Goal: Connect with others: Connect with others

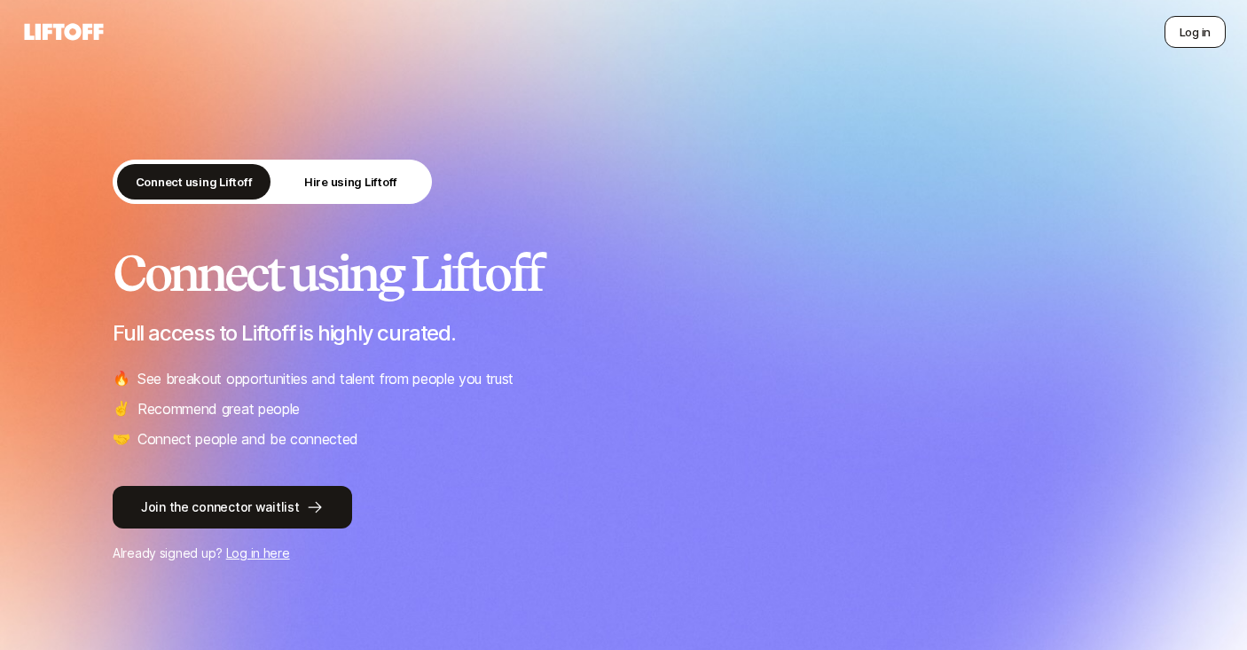
click at [1185, 28] on button "Log in" at bounding box center [1195, 32] width 61 height 32
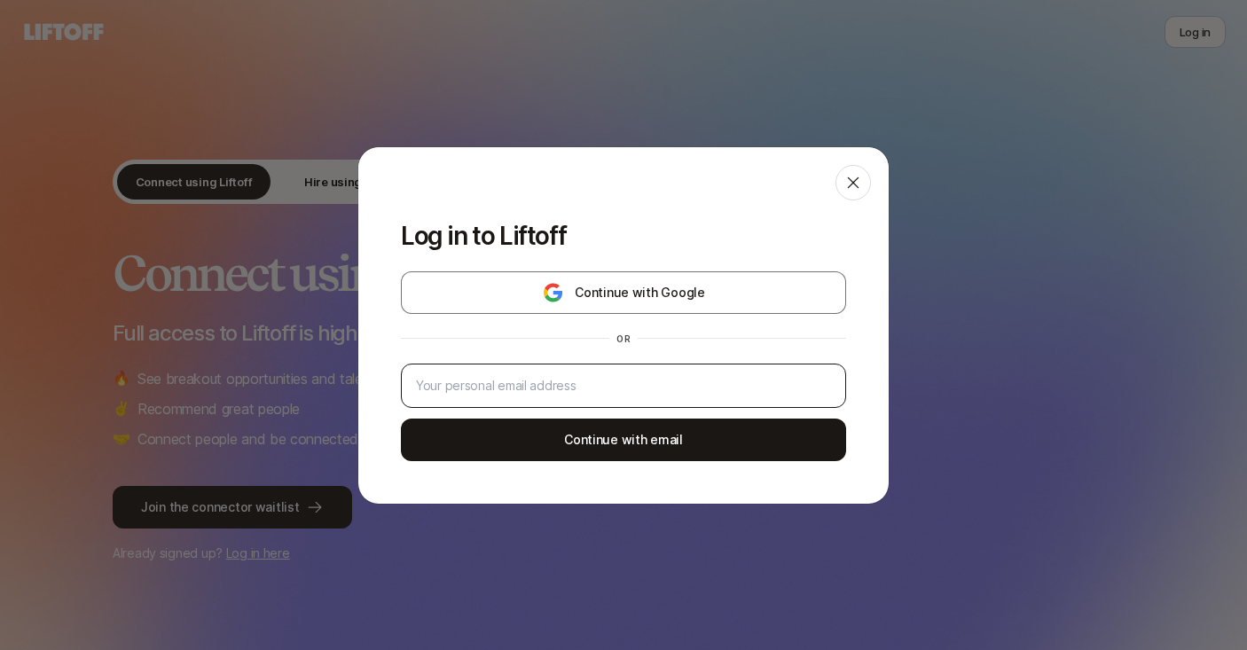
click at [622, 367] on div at bounding box center [623, 386] width 445 height 44
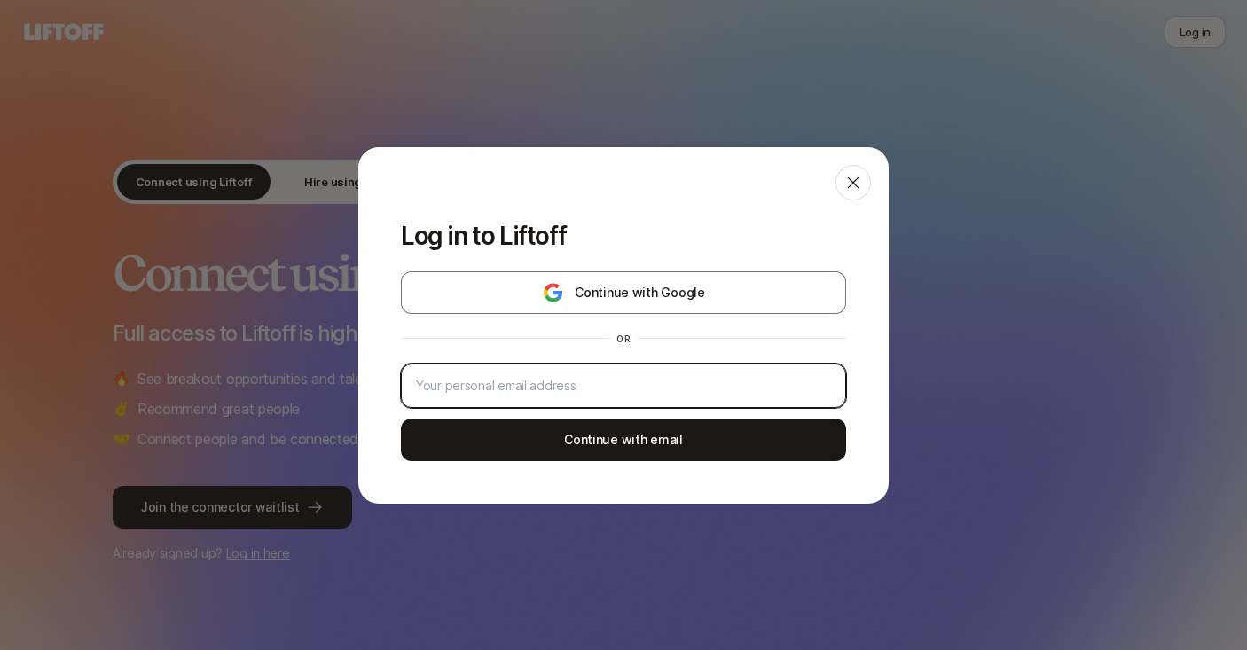
click at [616, 379] on input "email" at bounding box center [623, 385] width 415 height 21
type input "[PERSON_NAME][EMAIL_ADDRESS][DOMAIN_NAME]"
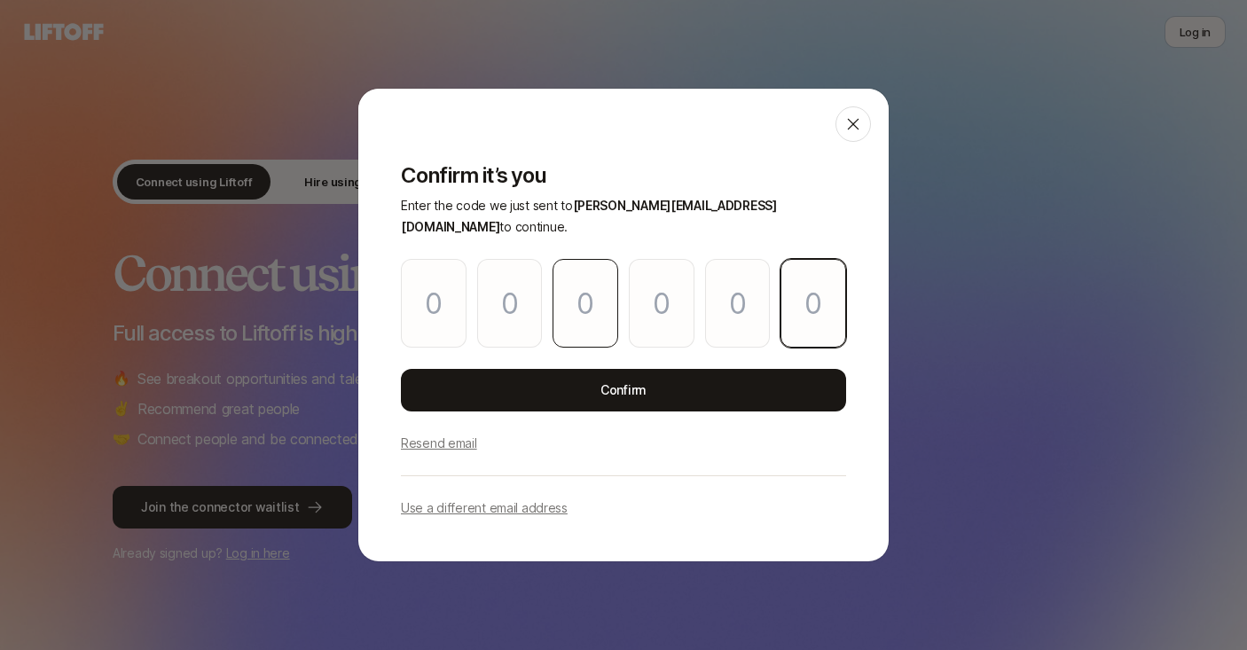
paste input "7"
type input "4"
type input "8"
type input "9"
type input "8"
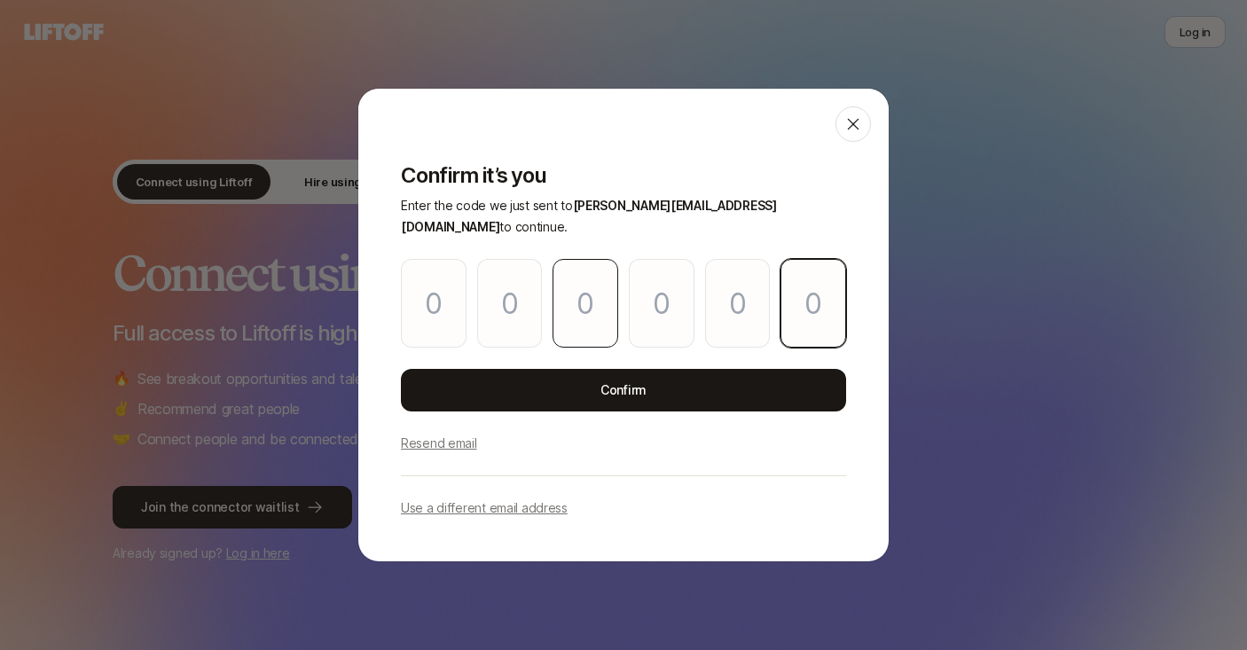
type input "4"
type input "7"
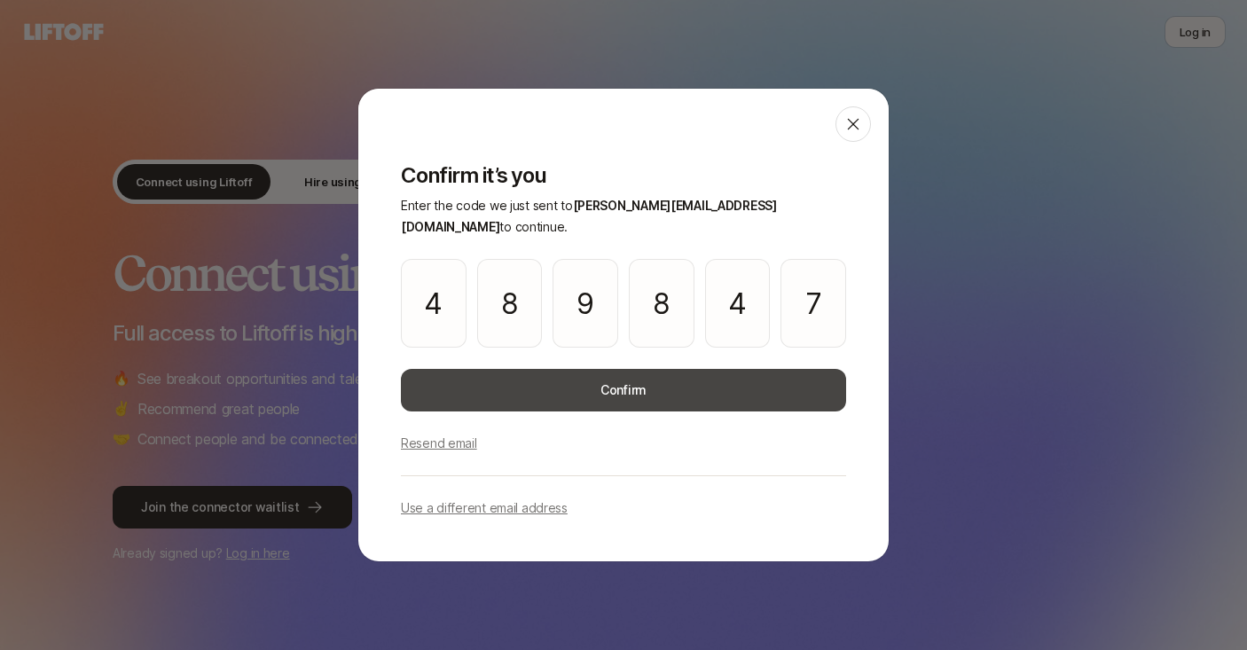
click at [551, 370] on button "Confirm" at bounding box center [623, 390] width 445 height 43
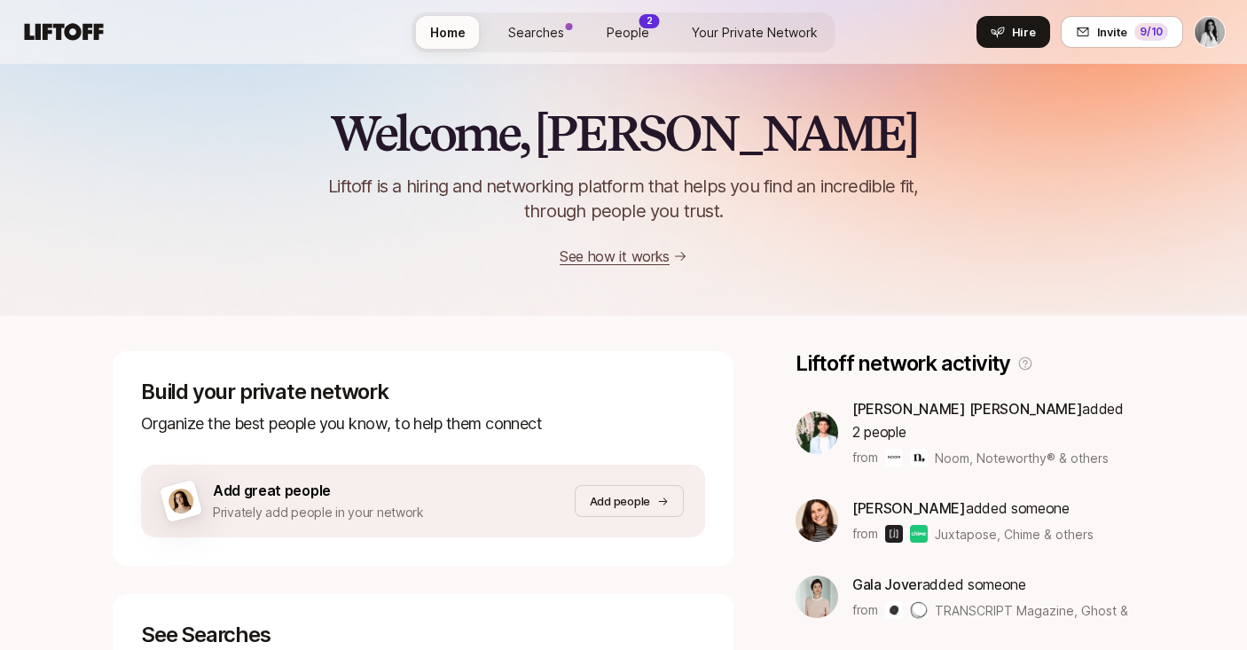
scroll to position [60, 0]
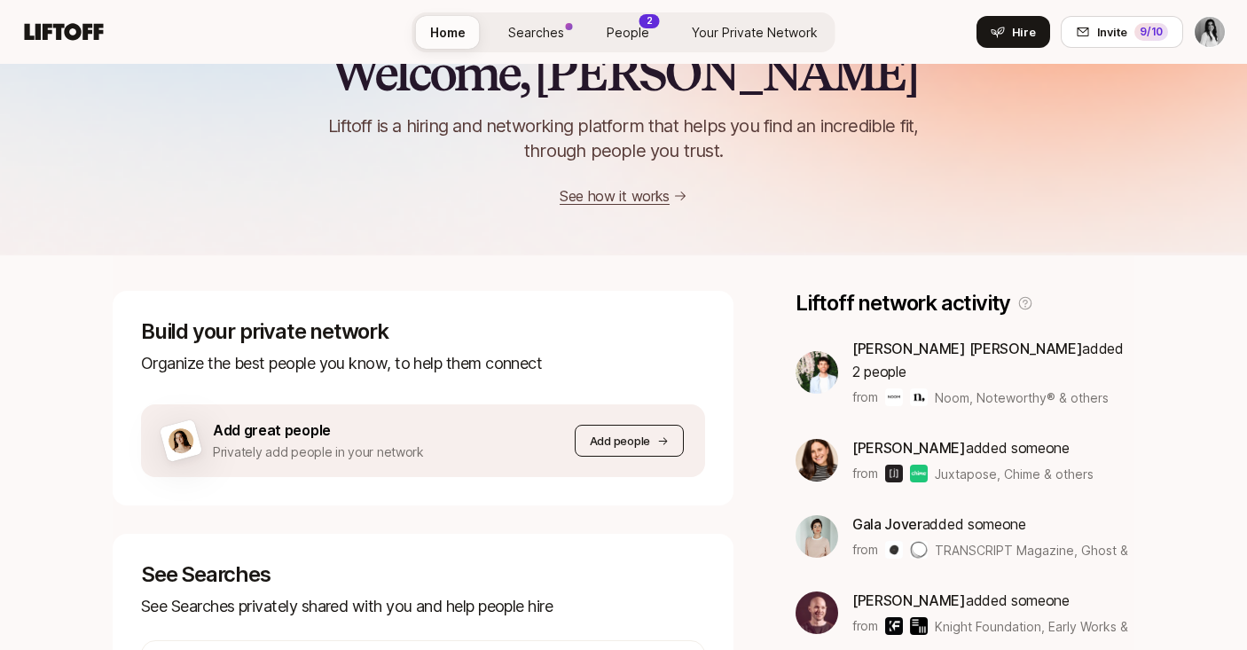
click at [643, 444] on p "Add people" at bounding box center [620, 441] width 60 height 18
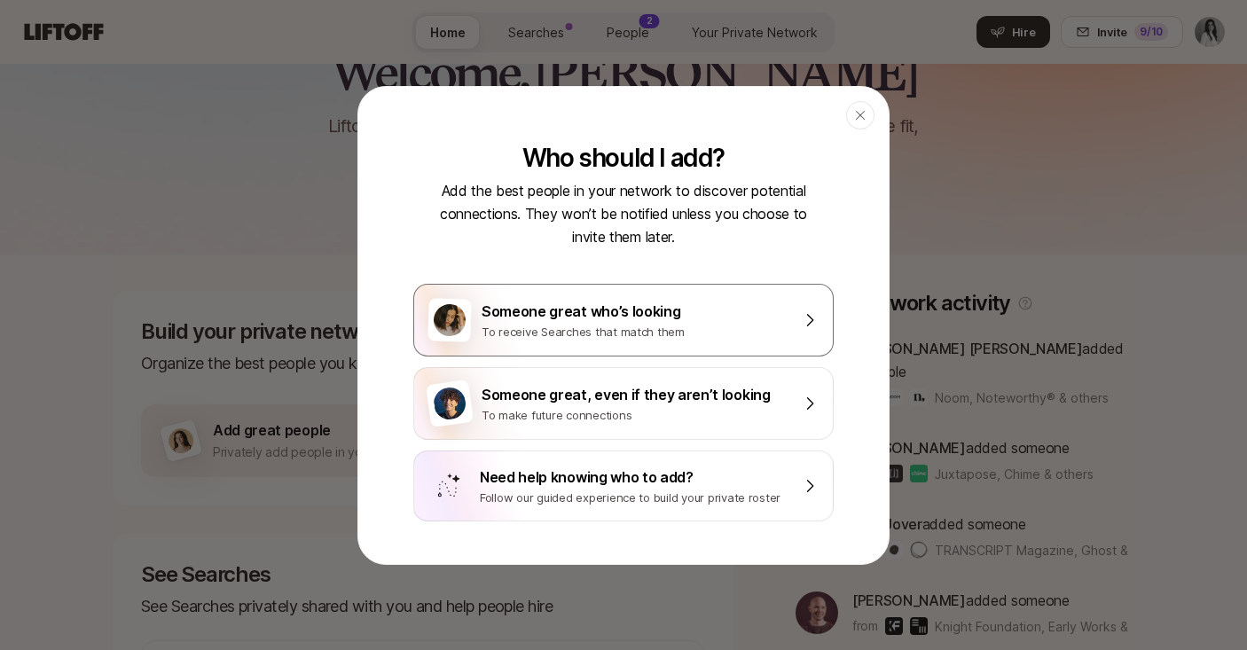
click at [627, 294] on div "Someone great who’s looking To receive Searches that match them" at bounding box center [623, 320] width 420 height 73
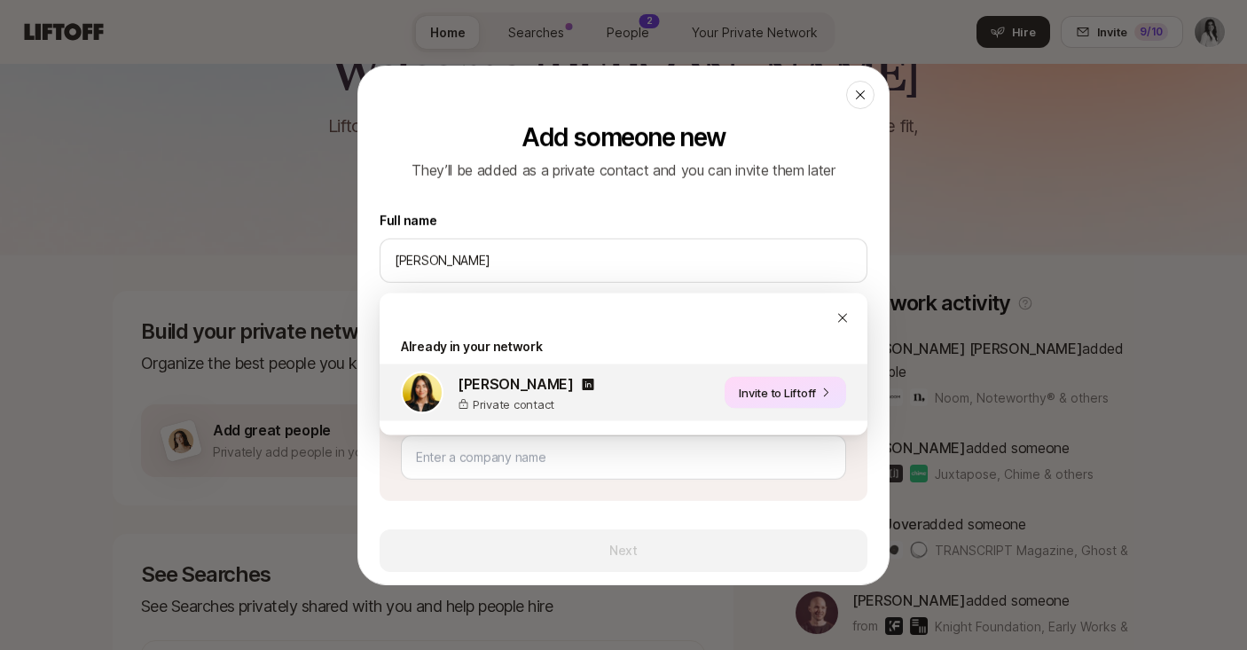
type input "[PERSON_NAME]"
click at [754, 385] on button "Invite to Liftoff" at bounding box center [786, 393] width 122 height 32
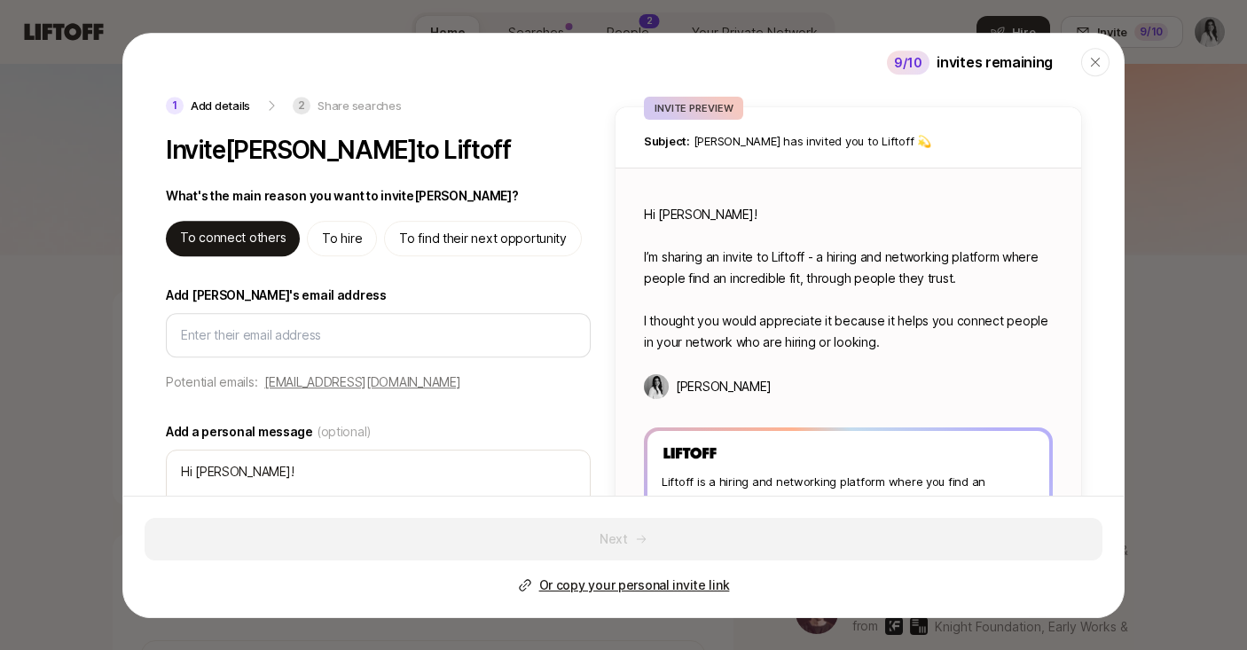
click at [338, 376] on p "[EMAIL_ADDRESS][DOMAIN_NAME]" at bounding box center [362, 382] width 196 height 21
type input "[EMAIL_ADDRESS][DOMAIN_NAME]"
type textarea "x"
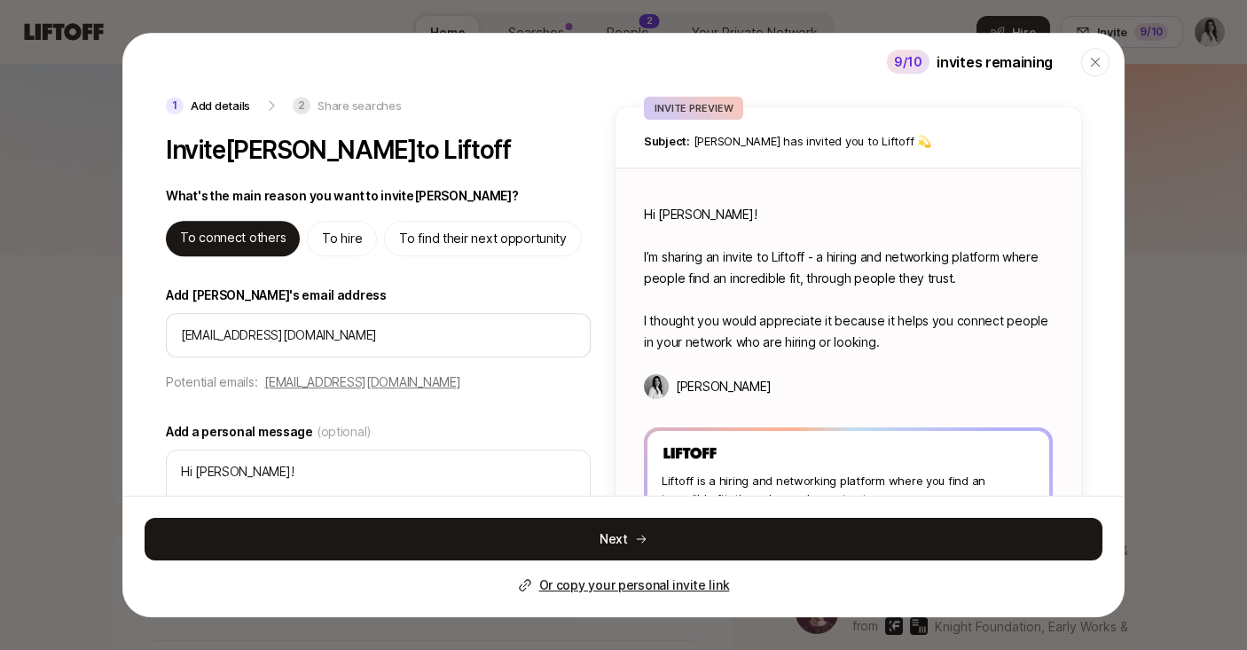
click at [446, 246] on p "To find their next opportunity" at bounding box center [483, 238] width 168 height 21
type textarea "Hi [PERSON_NAME]! I’m sharing an invite to Liftoff - you can use it to find hig…"
type textarea "x"
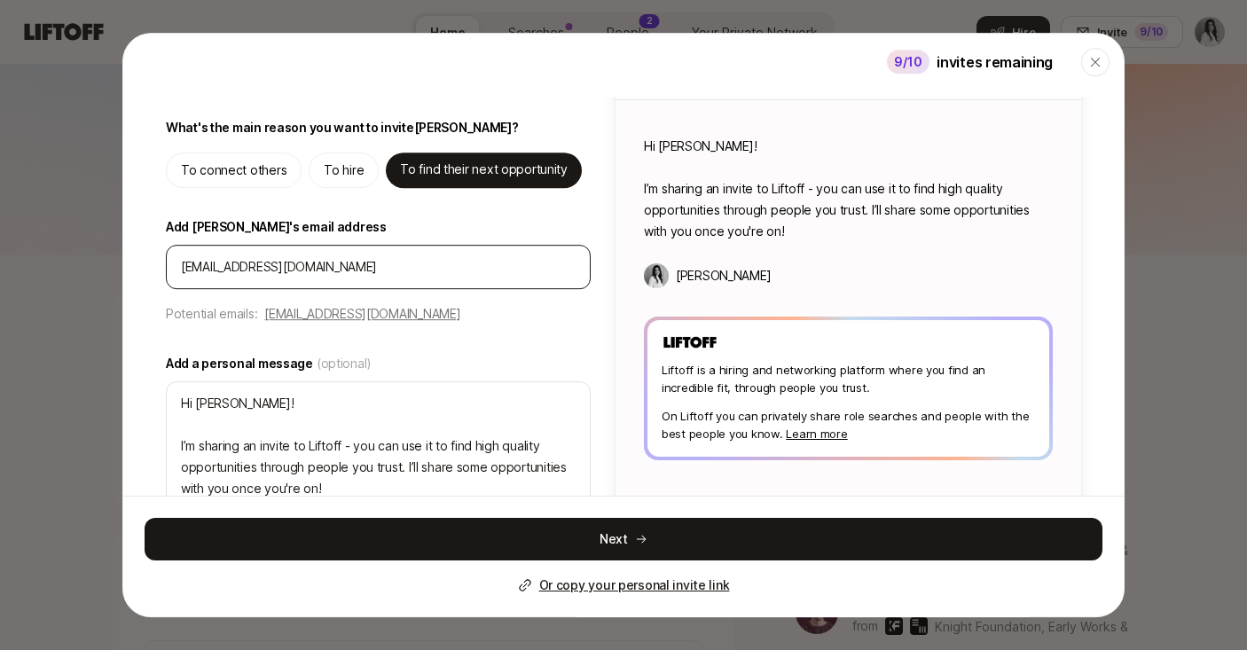
scroll to position [105, 0]
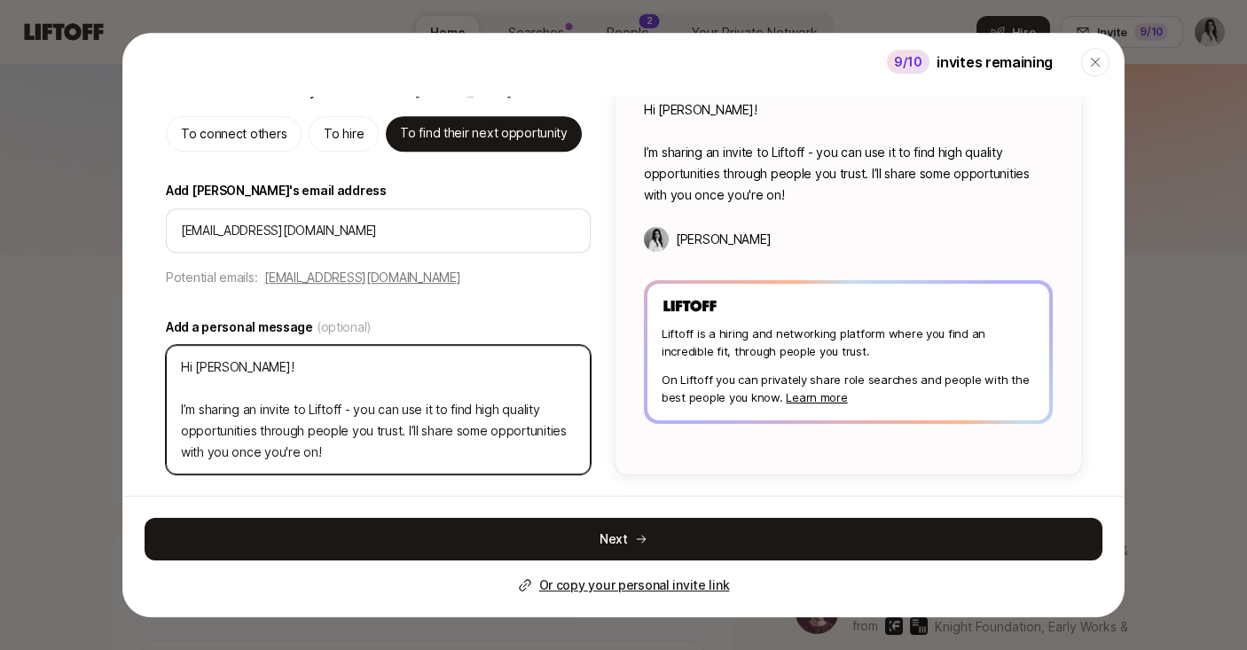
drag, startPoint x: 196, startPoint y: 364, endPoint x: 357, endPoint y: 376, distance: 161.0
click at [357, 376] on textarea "Hi [PERSON_NAME]! I’m sharing an invite to Liftoff - you can use it to find hig…" at bounding box center [378, 410] width 425 height 130
type textarea "Hi I’m sharing an invite to Liftoff - you can use it to find high quality oppor…"
type textarea "x"
type textarea "Hi I’m sharing an invite to Liftoff - you can use it to find high quality oppor…"
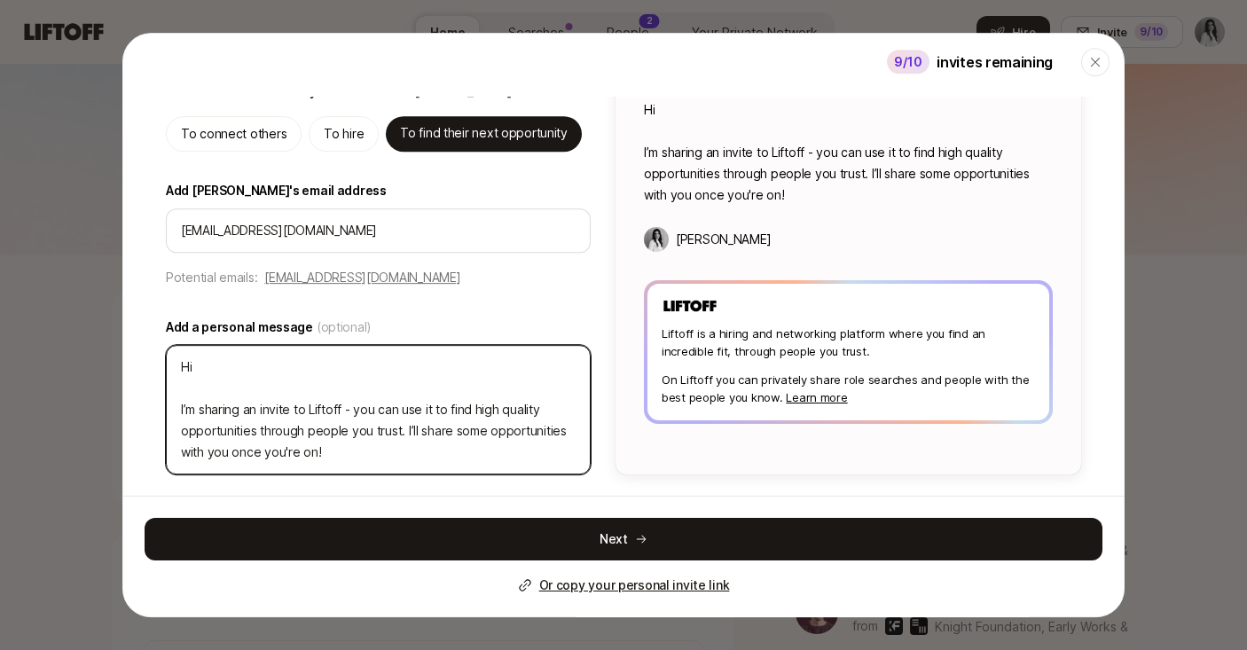
type textarea "x"
type textarea "Hi! I’m sharing an invite to Liftoff - you can use it to find high quality oppo…"
type textarea "x"
type textarea "Hi! I’m sharing an invite to Liftoff - you can use it to find high quality oppo…"
type textarea "x"
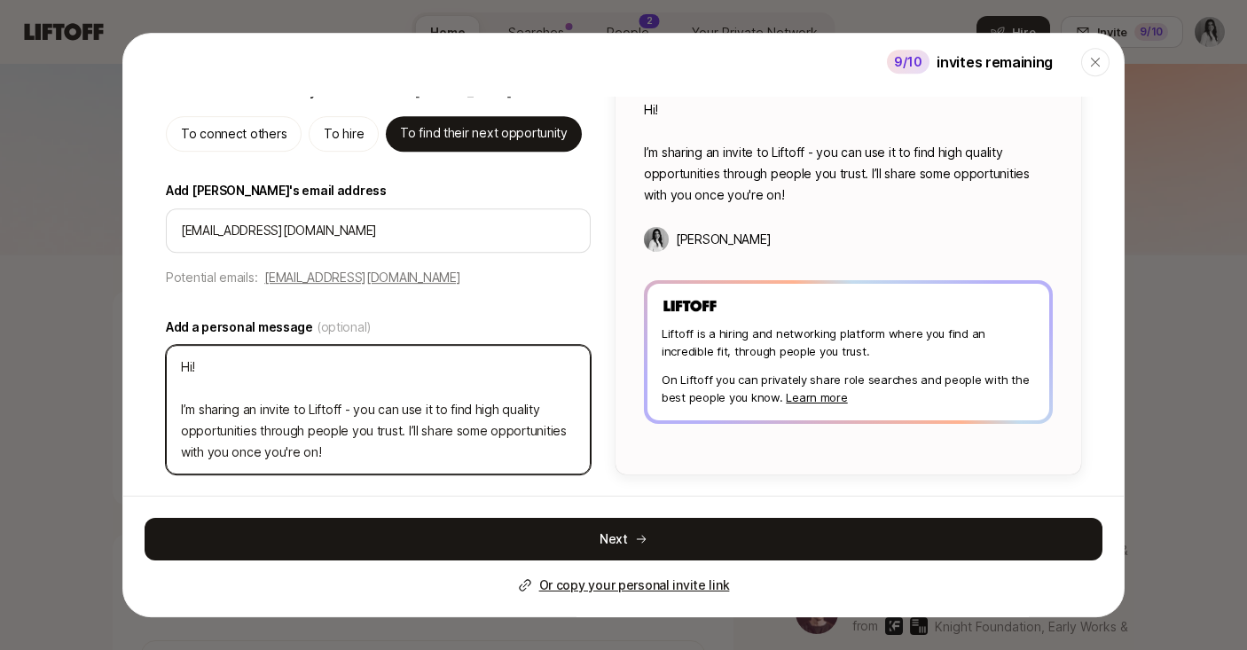
type textarea "Hi! T I’m sharing an invite to Liftoff - you can use it to find high quality op…"
type textarea "x"
type textarea "Hi! Th I’m sharing an invite to Liftoff - you can use it to find high quality o…"
type textarea "x"
type textarea "Hi! Thi I’m sharing an invite to Liftoff - you can use it to find high quality …"
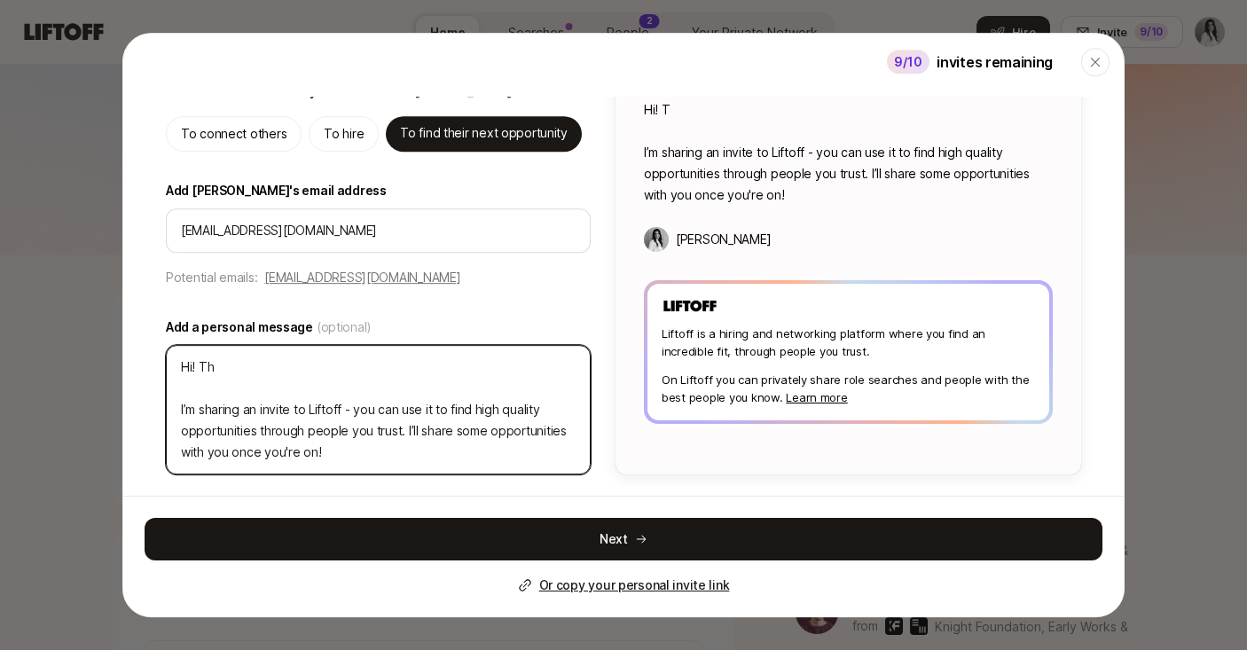
type textarea "x"
type textarea "Hi! This I’m sharing an invite to Liftoff - you can use it to find high quality…"
type textarea "x"
type textarea "Hi! This I’m sharing an invite to Liftoff - you can use it to find high quality…"
type textarea "x"
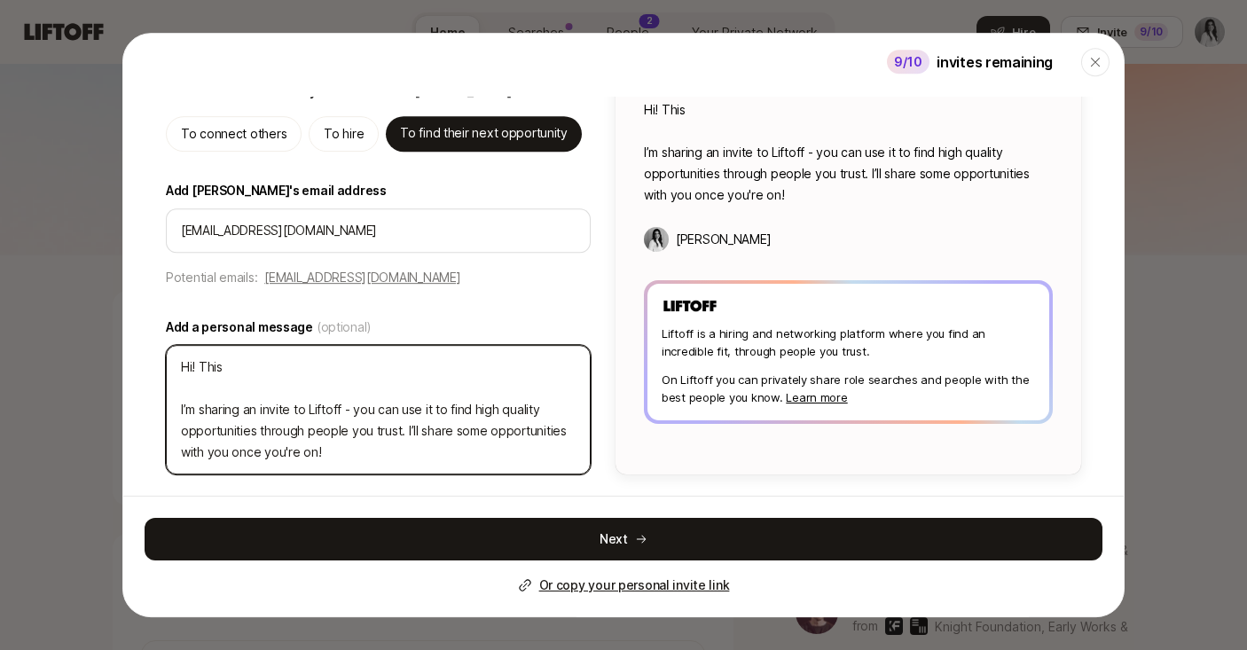
type textarea "Hi! This I’m sharing an invite to Liftoff - you can use it to find high quality…"
type textarea "x"
type textarea "Hi! Thi I’m sharing an invite to Liftoff - you can use it to find high quality …"
type textarea "x"
type textarea "Hi! Thin I’m sharing an invite to Liftoff - you can use it to find high quality…"
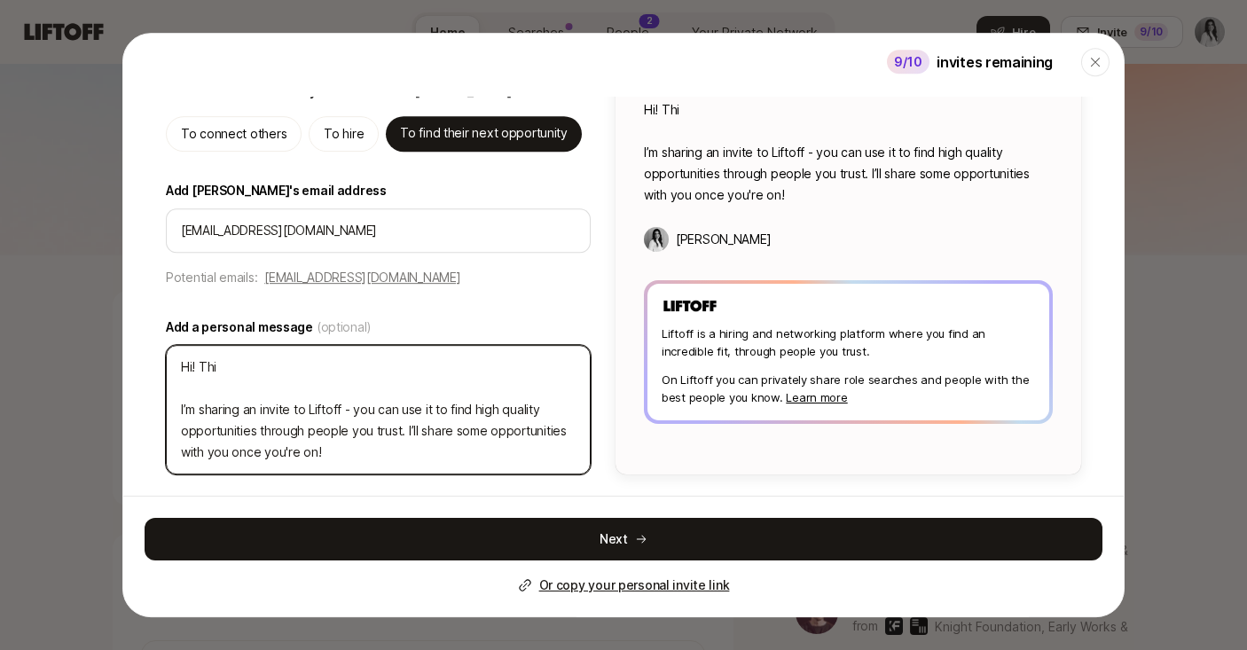
type textarea "x"
type textarea "Hi! Think I’m sharing an invite to Liftoff - you can use it to find high qualit…"
type textarea "x"
type textarea "Hi! Think I’m sharing an invite to Liftoff - you can use it to find high qualit…"
type textarea "x"
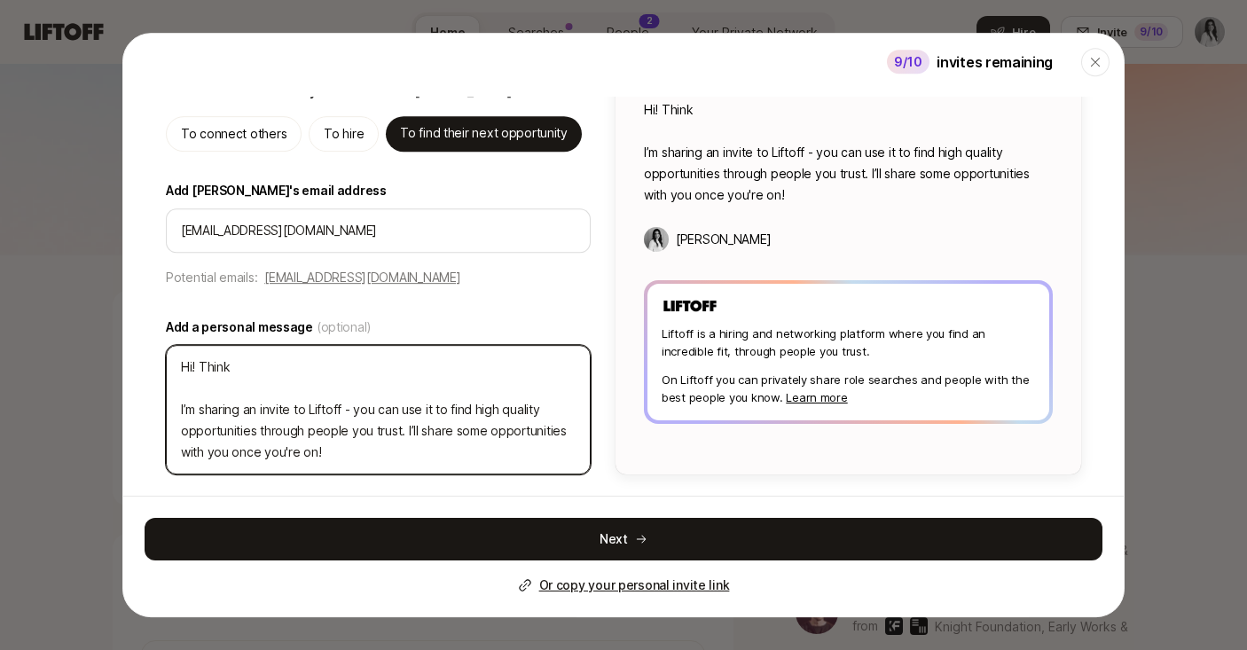
type textarea "Hi! Think y I’m sharing an invite to Liftoff - you can use it to find high qual…"
type textarea "x"
type textarea "Hi! Think yo I’m sharing an invite to Liftoff - you can use it to find high qua…"
type textarea "x"
type textarea "Hi! Think you I’m sharing an invite to Liftoff - you can use it to find high qu…"
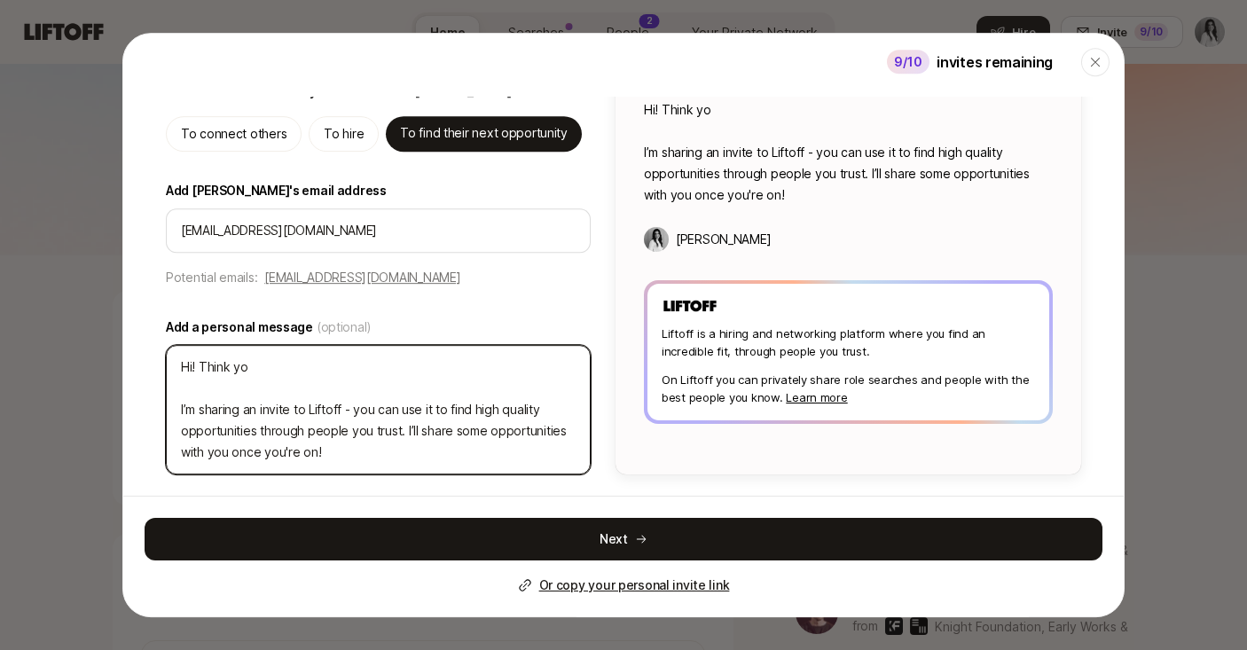
type textarea "x"
type textarea "Hi! Think you I’m sharing an invite to Liftoff - you can use it to find high qu…"
type textarea "x"
type textarea "Hi! Think you s I’m sharing an invite to Liftoff - you can use it to find high …"
type textarea "x"
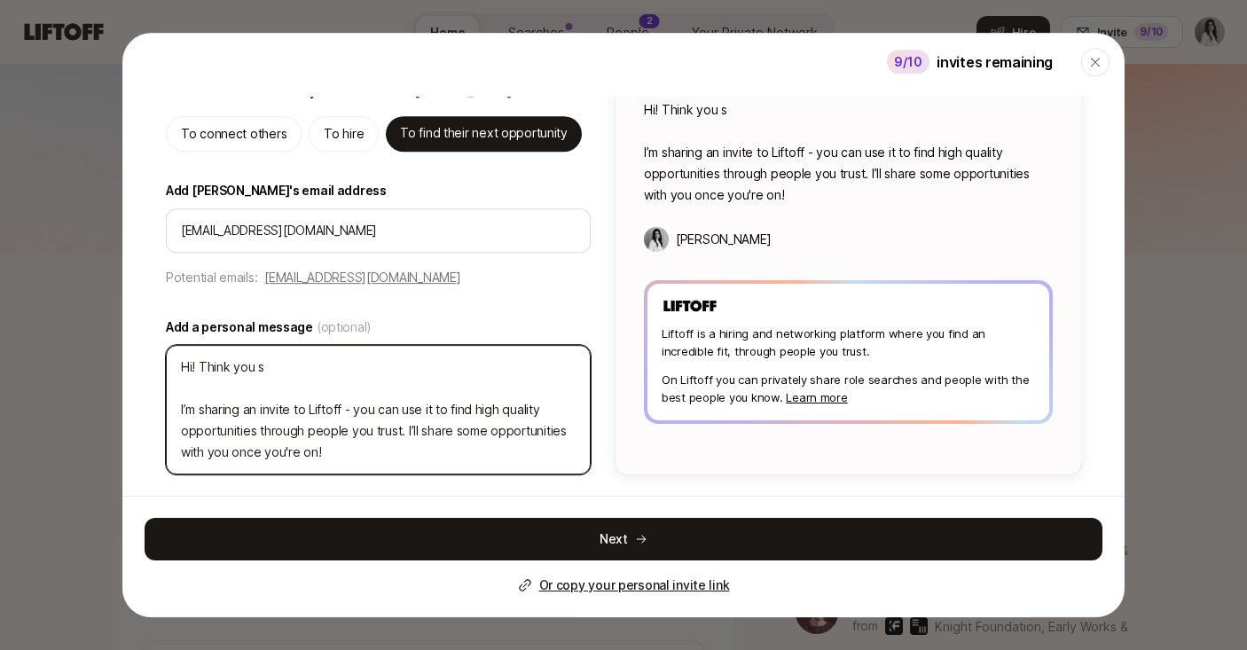
type textarea "Hi! Think you sh I’m sharing an invite to Liftoff - you can use it to find high…"
type textarea "x"
type textarea "Hi! Think you sho I’m sharing an invite to Liftoff - you can use it to find hig…"
type textarea "x"
type textarea "Hi! Think you shou I’m sharing an invite to Liftoff - you can use it to find hi…"
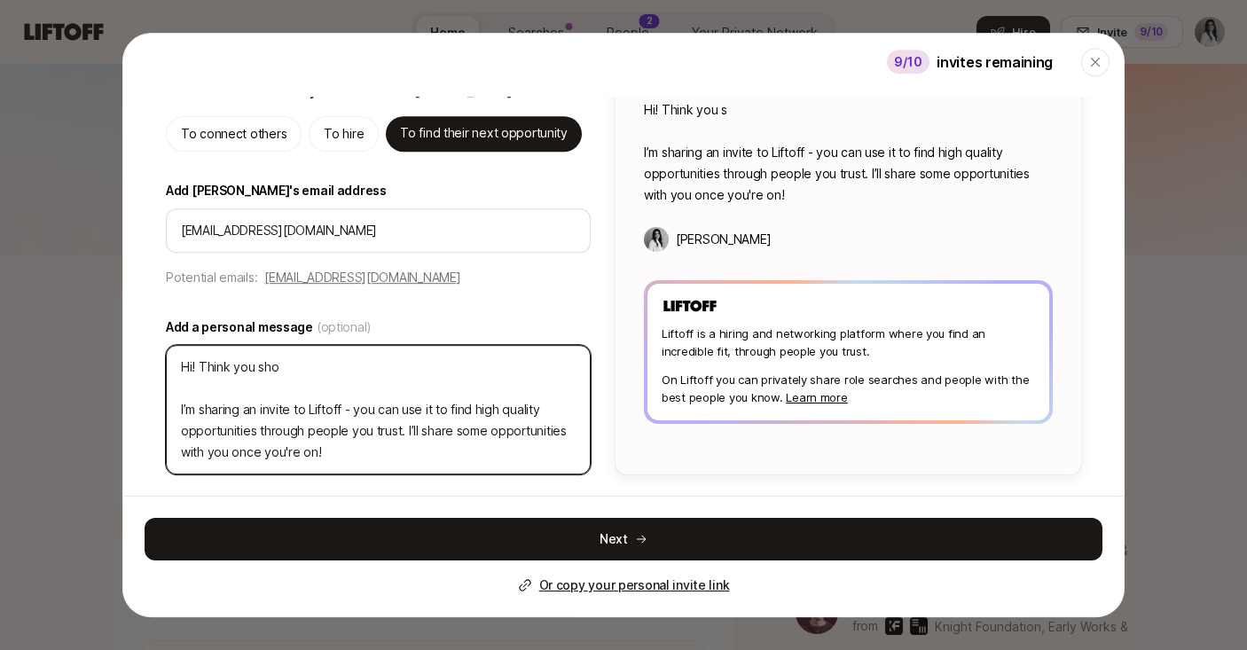
type textarea "x"
type textarea "Hi! Think you shoul I’m sharing an invite to Liftoff - you can use it to find h…"
type textarea "x"
type textarea "Hi! Think you should I’m sharing an invite to Liftoff - you can use it to find …"
type textarea "x"
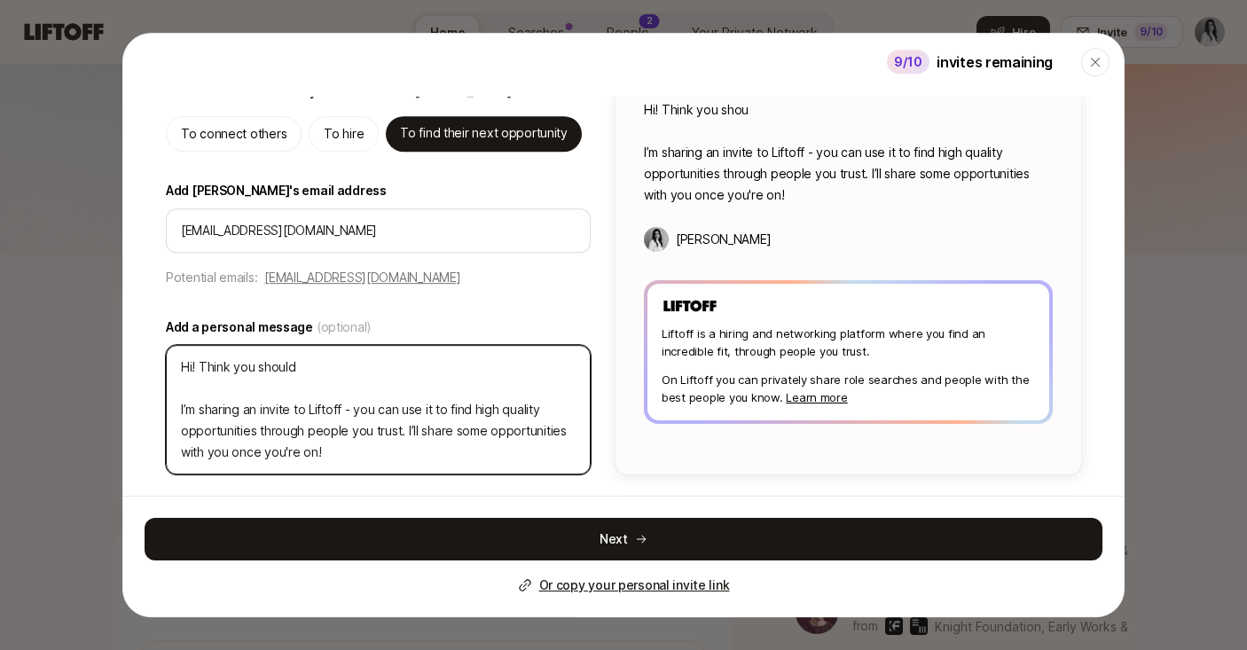
type textarea "Hi! Think you should I’m sharing an invite to Liftoff - you can use it to find …"
type textarea "x"
type textarea "Hi! Think you should t I’m sharing an invite to Liftoff - you can use it to fin…"
type textarea "x"
type textarea "Hi! Think you should ta I’m sharing an invite to Liftoff - you can use it to fi…"
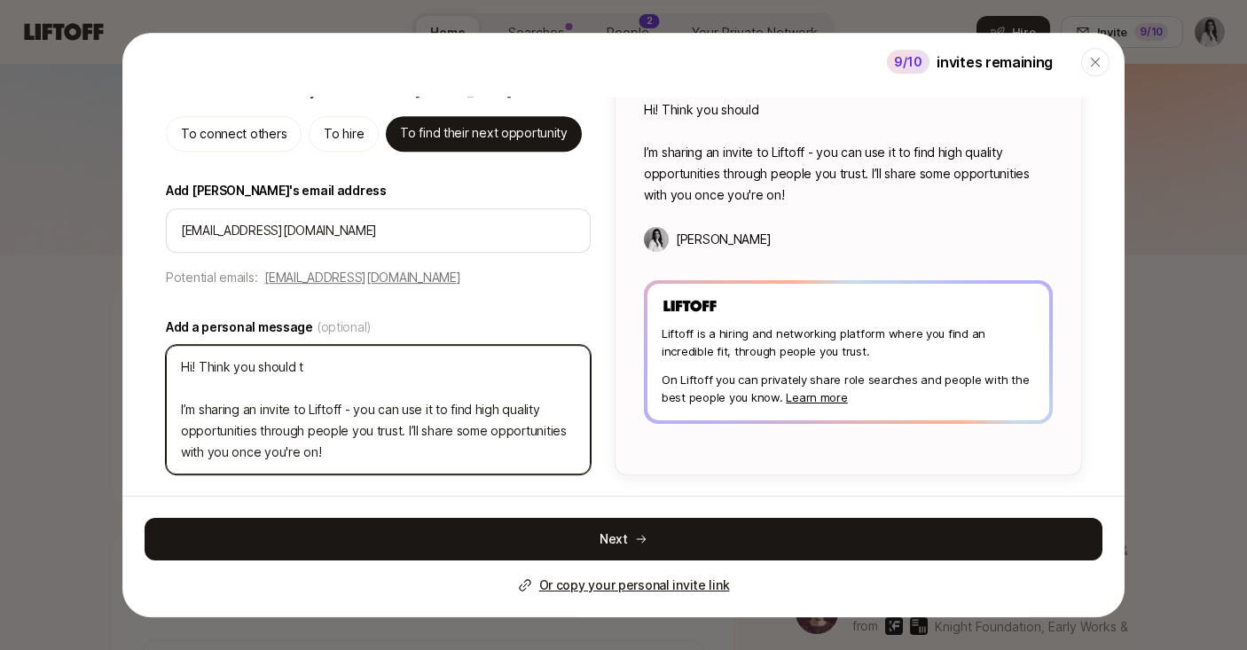
type textarea "x"
type textarea "Hi! Think you should tak I’m sharing an invite to Liftoff - you can use it to f…"
type textarea "x"
type textarea "Hi! Think you should take I’m sharing an invite to Liftoff - you can use it to …"
type textarea "x"
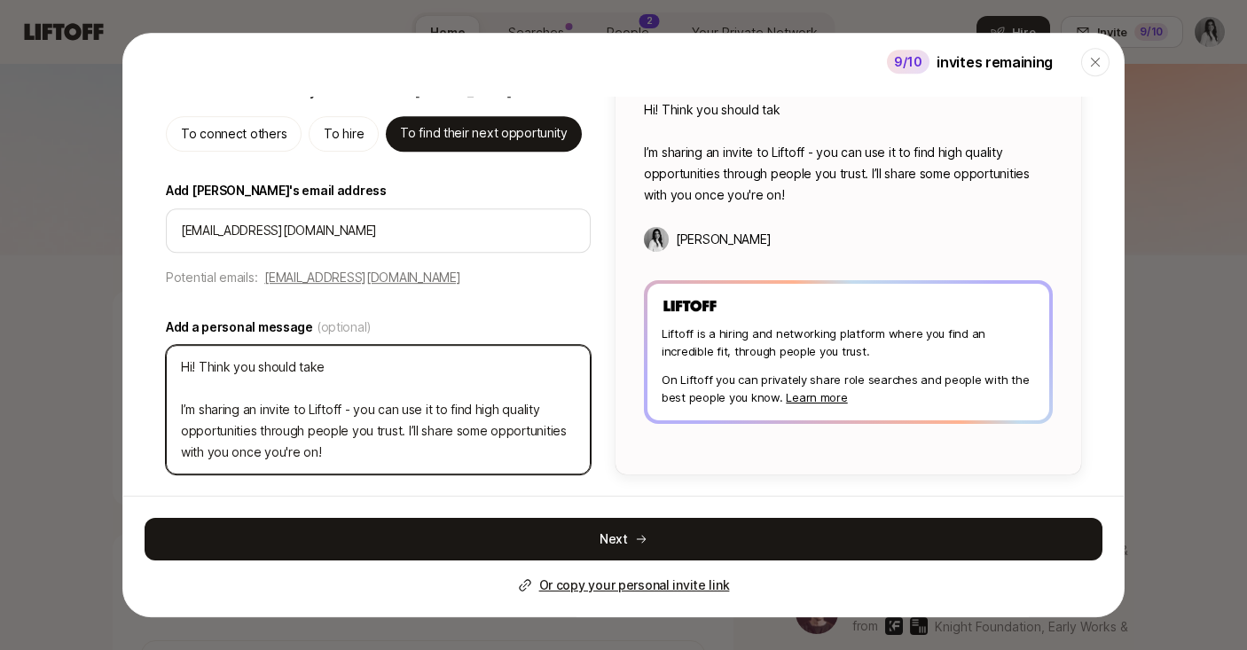
type textarea "Hi! Think you should take I’m sharing an invite to Liftoff - you can use it to …"
type textarea "x"
type textarea "Hi! Think you should take a I’m sharing an invite to Liftoff - you can use it t…"
type textarea "x"
type textarea "Hi! Think you should take a I’m sharing an invite to Liftoff - you can use it t…"
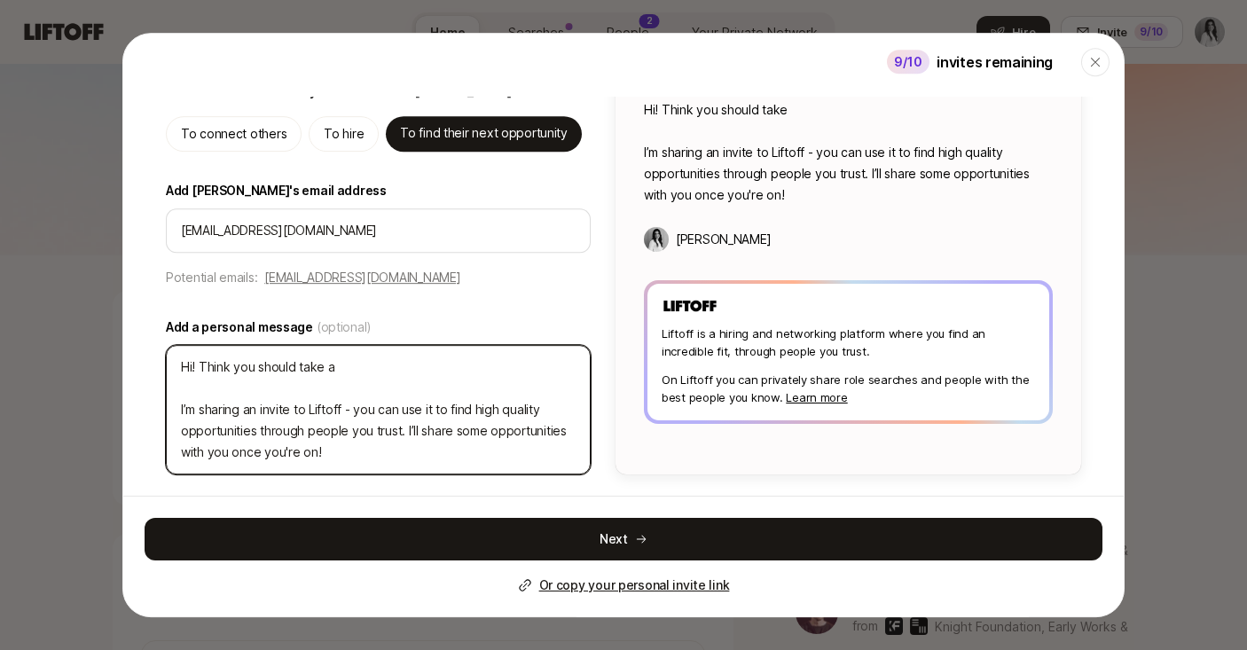
type textarea "x"
type textarea "Hi! Think you should take a l I’m sharing an invite to Liftoff - you can use it…"
type textarea "x"
type textarea "Hi! Think you should take a lo I’m sharing an invite to Liftoff - you can use i…"
type textarea "x"
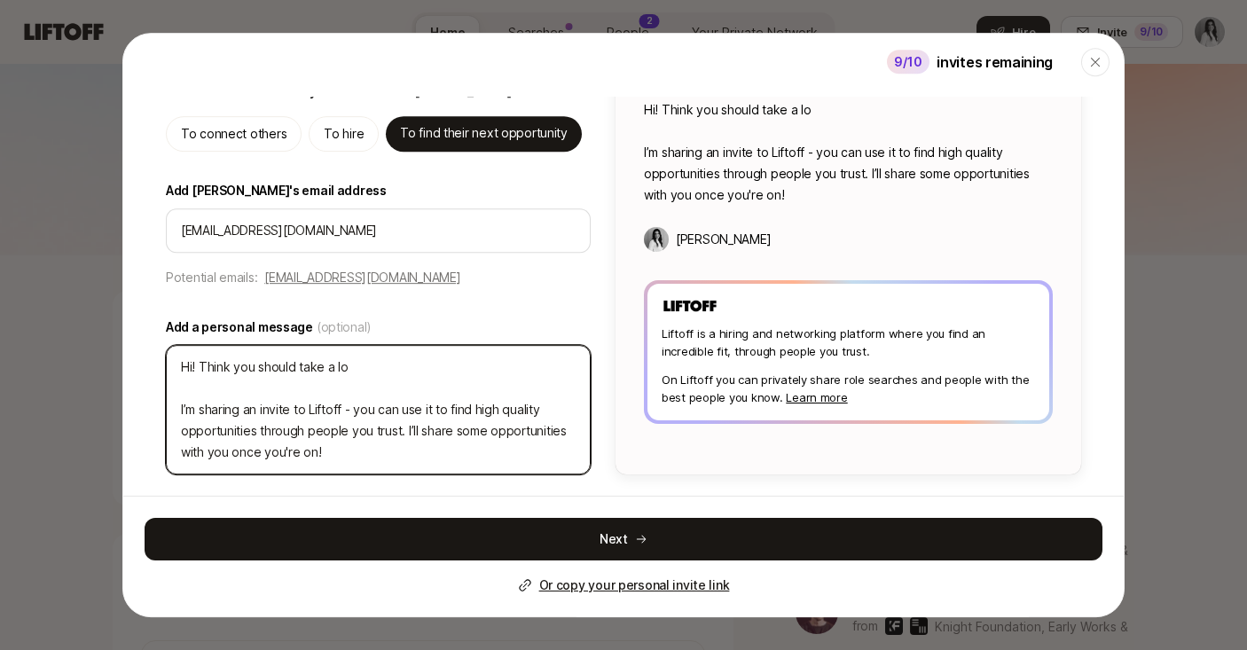
type textarea "Hi! Think you should take a loo I’m sharing an invite to Liftoff - you can use …"
type textarea "x"
type textarea "Hi! Think you should take a look I’m sharing an invite to Liftoff - you can use…"
type textarea "x"
type textarea "Hi! Think you should take a look I’m sharing an invite to Liftoff - you can use…"
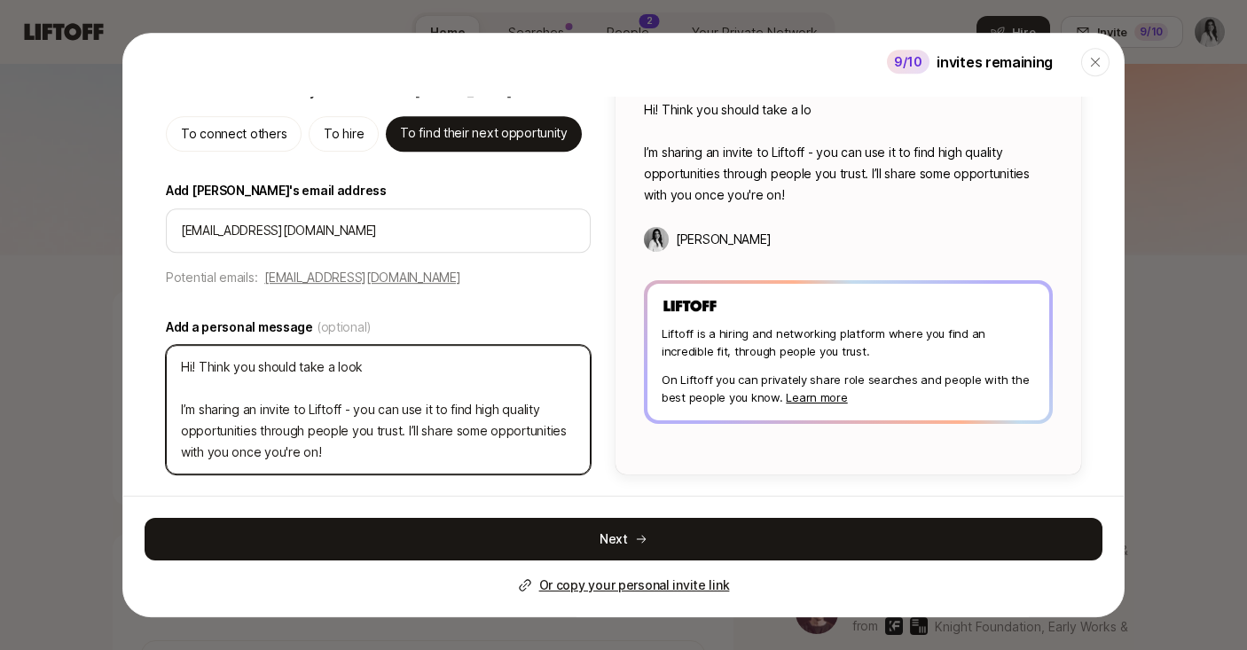
type textarea "x"
type textarea "Hi! Think you should take a look a I’m sharing an invite to Liftoff - you can u…"
type textarea "x"
type textarea "Hi! Think you should take a look at I’m sharing an invite to Liftoff - you can …"
type textarea "x"
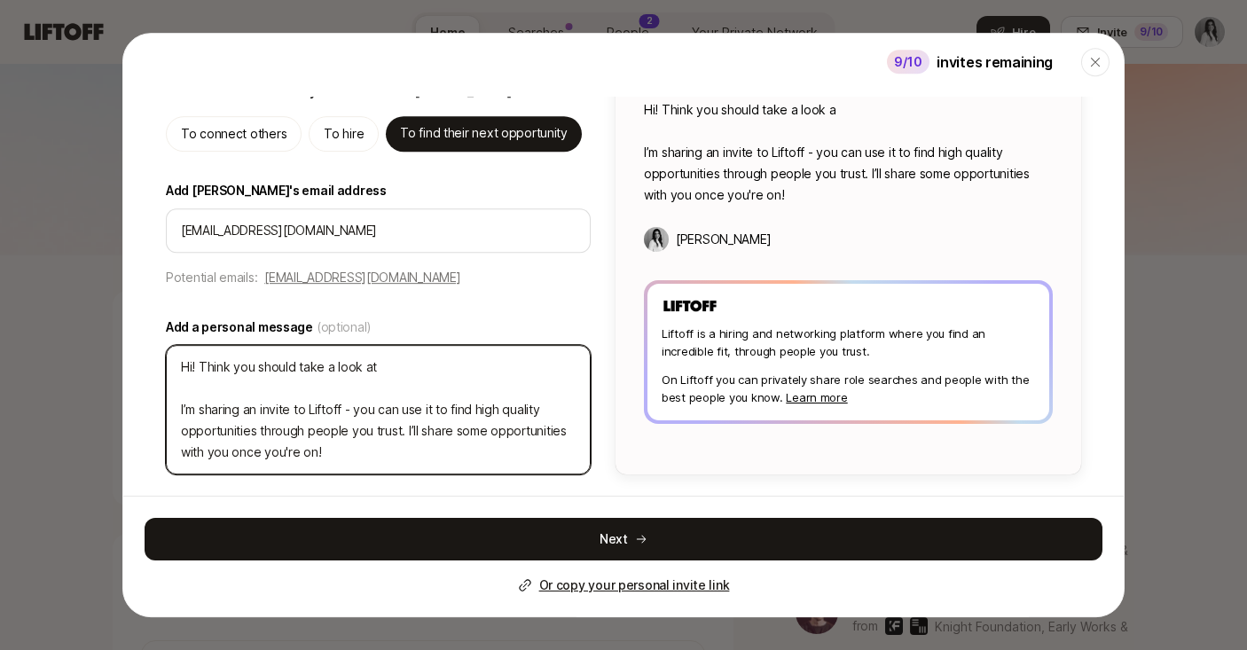
type textarea "Hi! Think you should take a look at I’m sharing an invite to Liftoff - you can …"
type textarea "x"
type textarea "Hi! Think you should take a look at L I’m sharing an invite to Liftoff - you ca…"
type textarea "x"
type textarea "Hi! Think you should take a look at Li I’m sharing an invite to Liftoff - you c…"
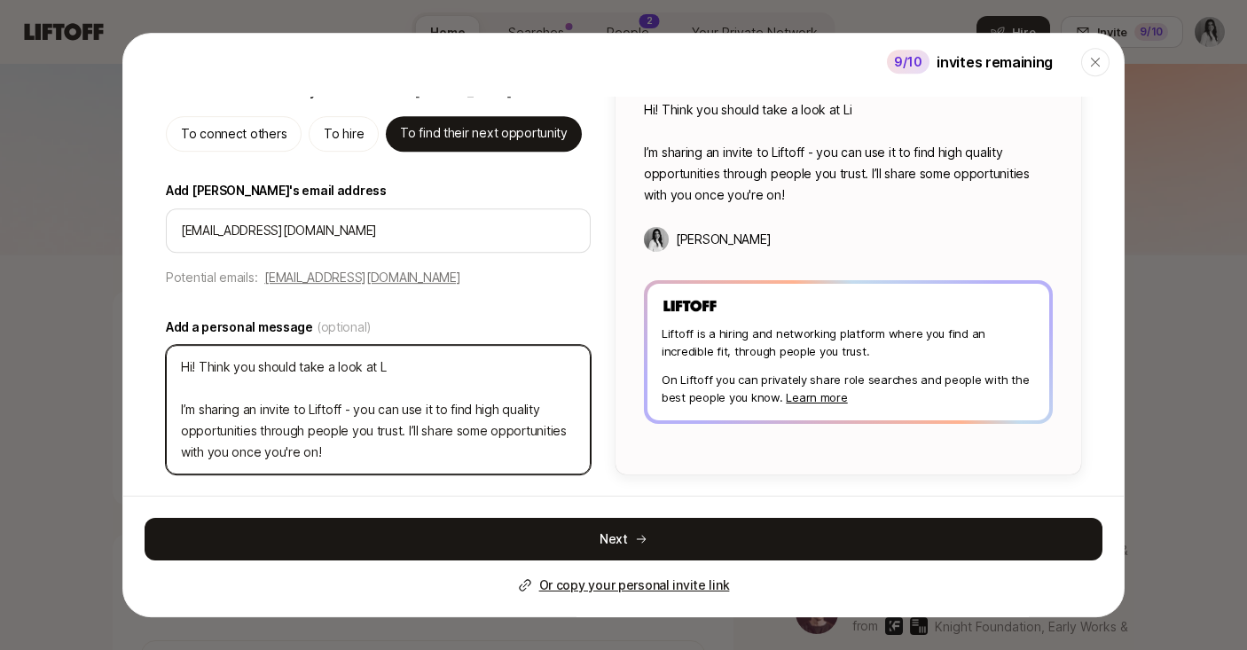
type textarea "x"
type textarea "Hi! Think you should take a look at Lif I’m sharing an invite to Liftoff - you …"
type textarea "x"
type textarea "Hi! Think you should take a look at Lift I’m sharing an invite to Liftoff - you…"
type textarea "x"
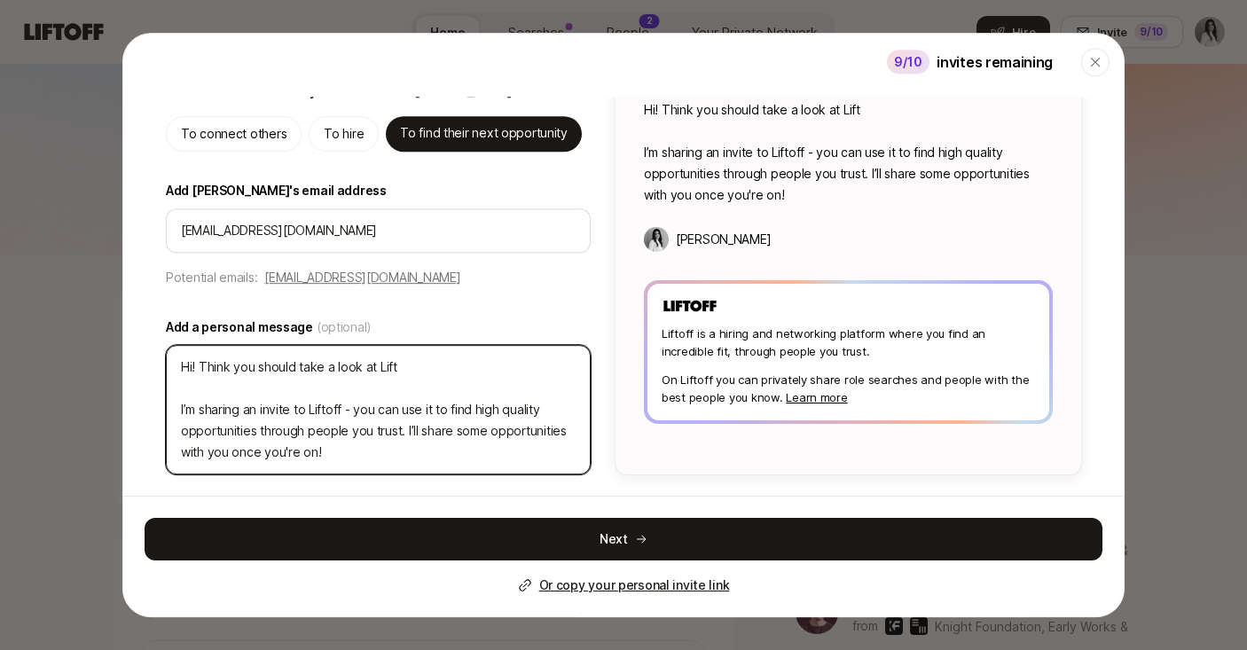
type textarea "Hi! Think you should take a look at [PERSON_NAME] I’m sharing an invite to Lift…"
type textarea "x"
type textarea "Hi! Think you should take a look at Liftof I’m sharing an invite to Liftoff - y…"
type textarea "x"
type textarea "Hi! Think you should take a look at Liftoff I’m sharing an invite to Liftoff - …"
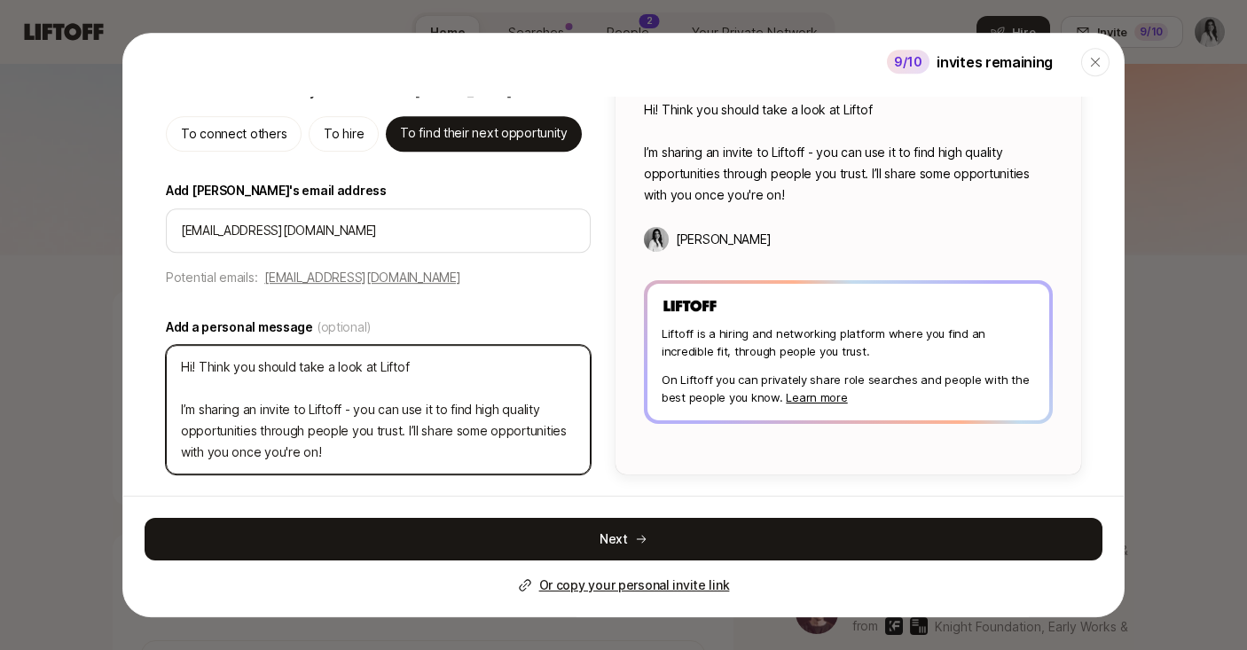
type textarea "x"
type textarea "Hi! Think you should take a look at Liftoff I’m sharing an invite to Liftoff - …"
type textarea "x"
type textarea "Hi! Think you should take a look at Liftoff - I’m sharing an invite to Liftoff …"
type textarea "x"
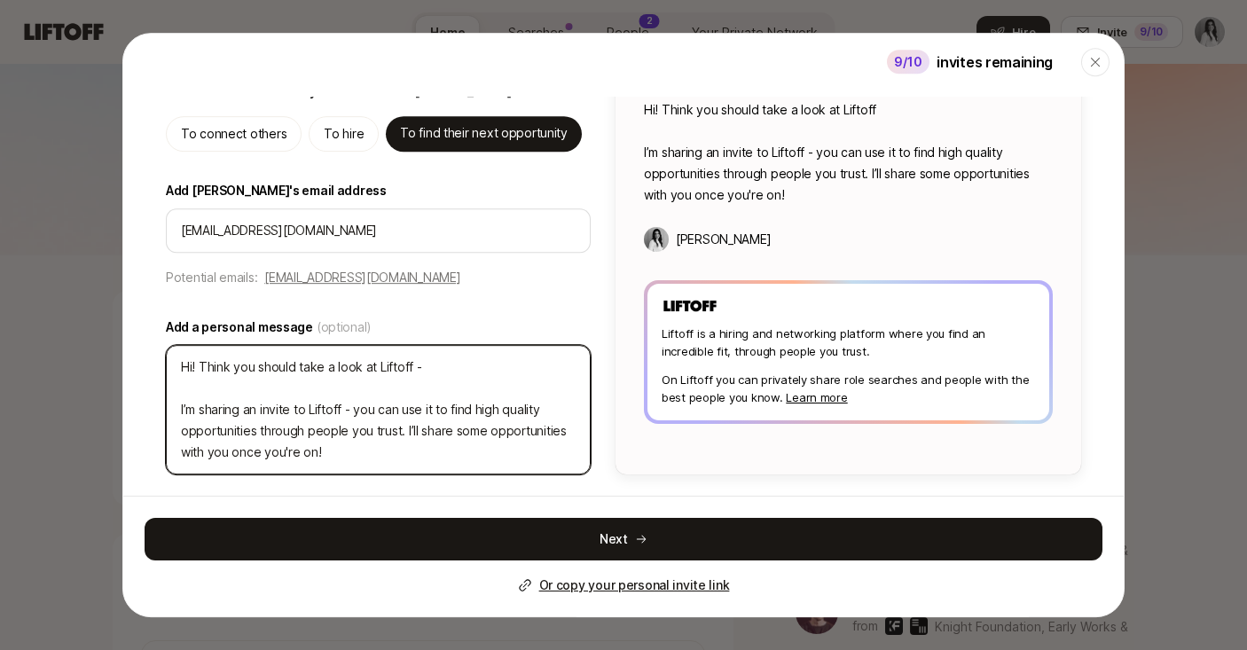
type textarea "Hi! Think you should take a look at Liftoff -- I’m sharing an invite to Liftoff…"
type textarea "x"
type textarea "Hi! Think you should take a look at Liftoff -- I’m sharing an invite to Liftoff…"
type textarea "x"
type textarea "Hi! Think you should take a look at Liftoff -- f I’m sharing an invite to Lifto…"
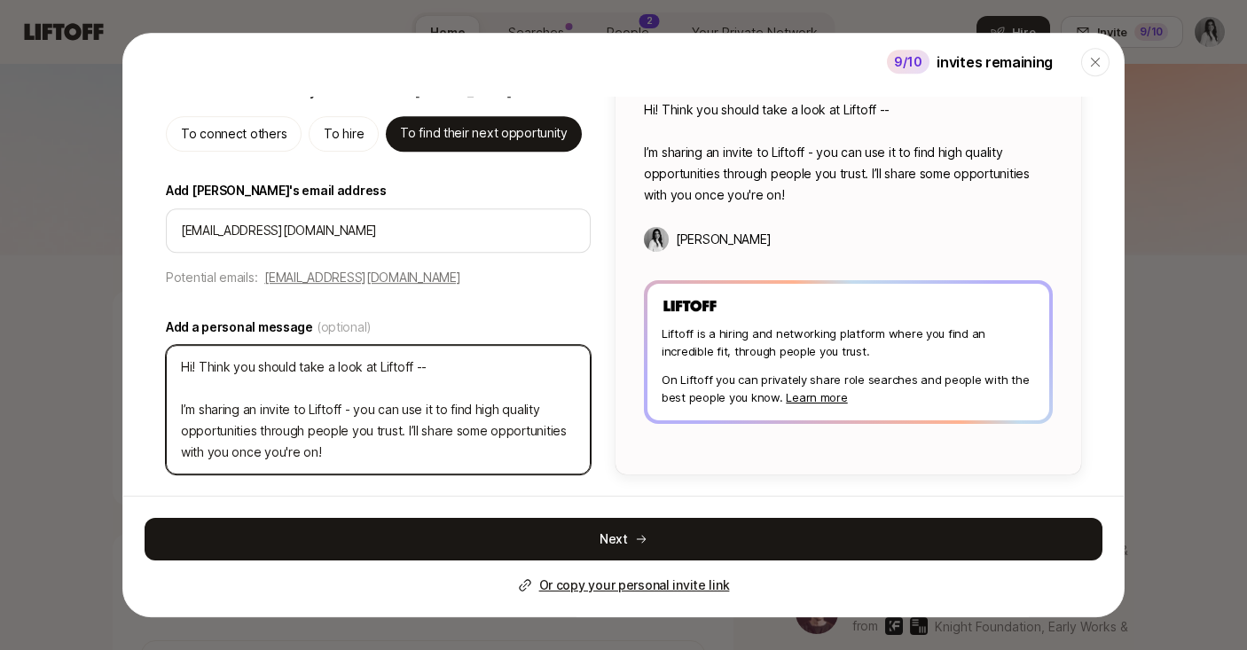
type textarea "x"
type textarea "Hi! Think you should take a look at Liftoff -- fo I’m sharing an invite to Lift…"
type textarea "x"
type textarea "Hi! Think you should take a look at Liftoff -- fou I’m sharing an invite to Lif…"
type textarea "x"
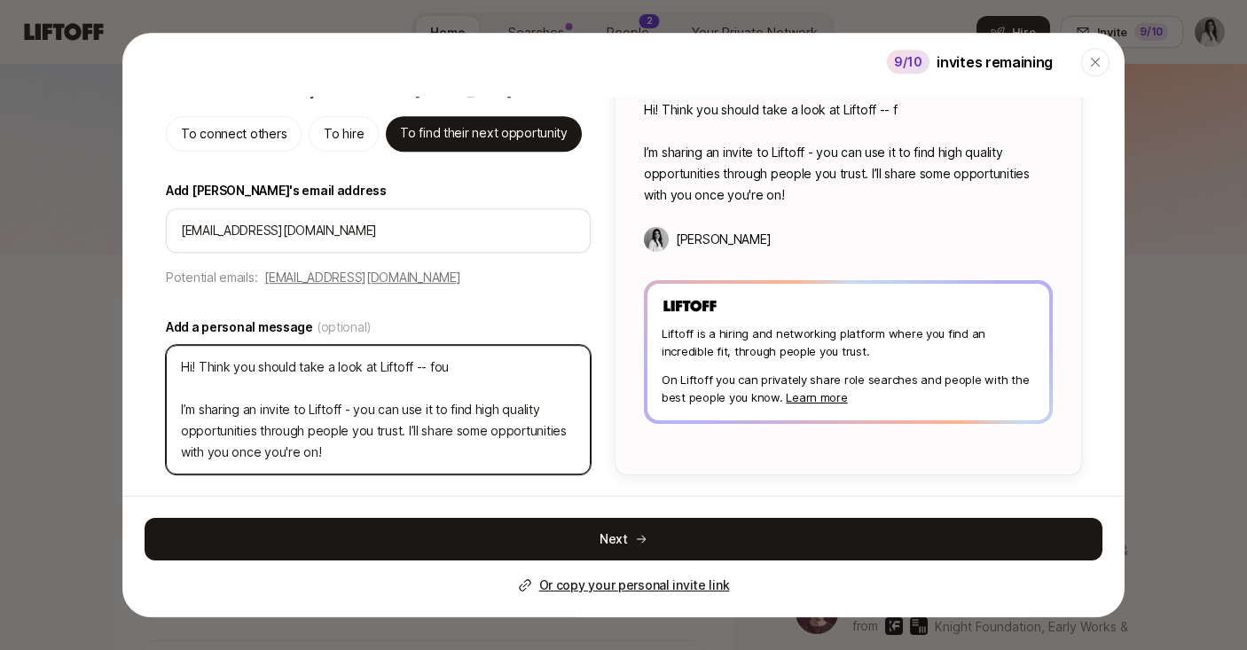
type textarea "Hi! Think you should take a look at Liftoff -- foun I’m sharing an invite to Li…"
type textarea "x"
type textarea "Hi! Think you should take a look at Liftoff -- found I’m sharing an invite to L…"
type textarea "x"
type textarea "Hi! Think you should take a look at Liftoff -- founde I’m sharing an invite to …"
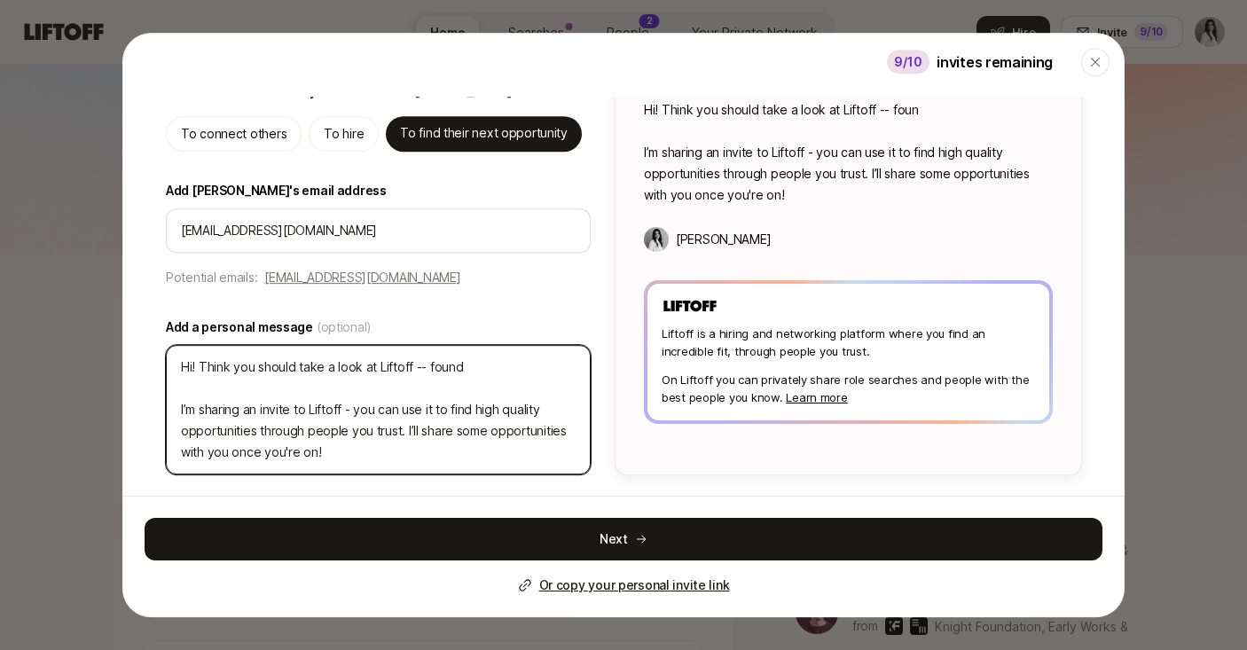
type textarea "x"
type textarea "Hi! Think you should take a look at Liftoff -- founded I’m sharing an invite to…"
type textarea "x"
type textarea "Hi! Think you should take a look at Liftoff -- founded I’m sharing an invite to…"
type textarea "x"
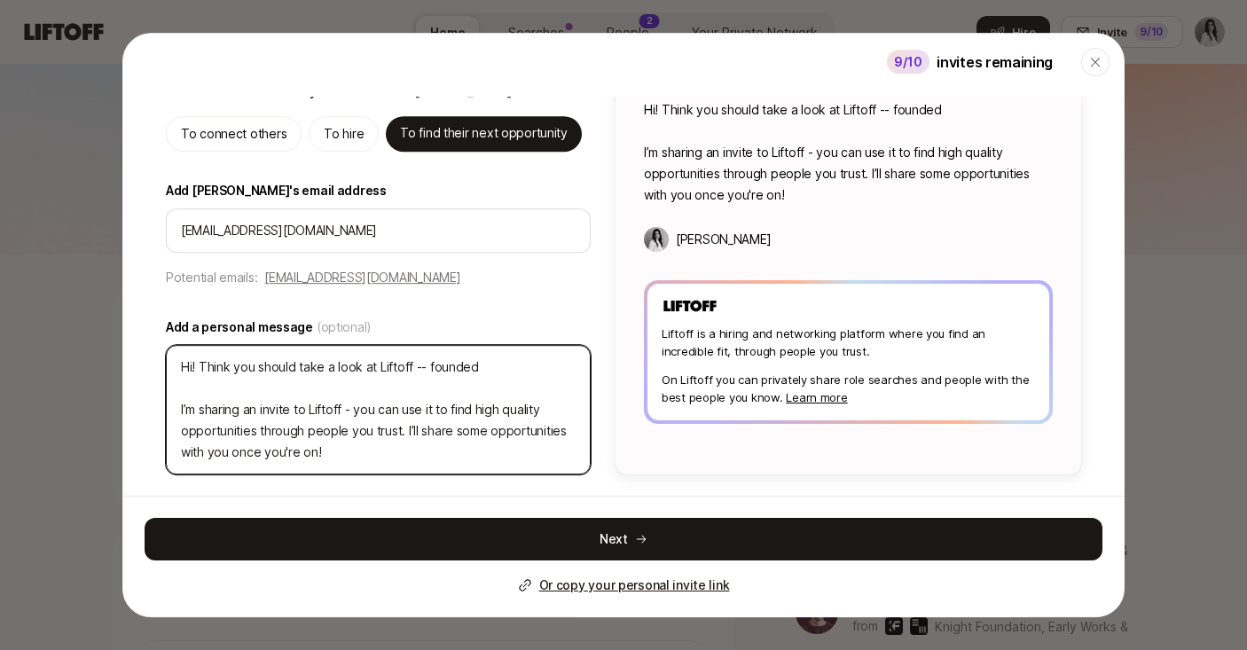
type textarea "Hi! Think you should take a look at Liftoff -- founded b I’m sharing an invite …"
type textarea "x"
type textarea "Hi! Think you should take a look at Liftoff -- founded by I’m sharing an invite…"
type textarea "x"
type textarea "Hi! Think you should take a look at Liftoff -- founded by I’m sharing an invite…"
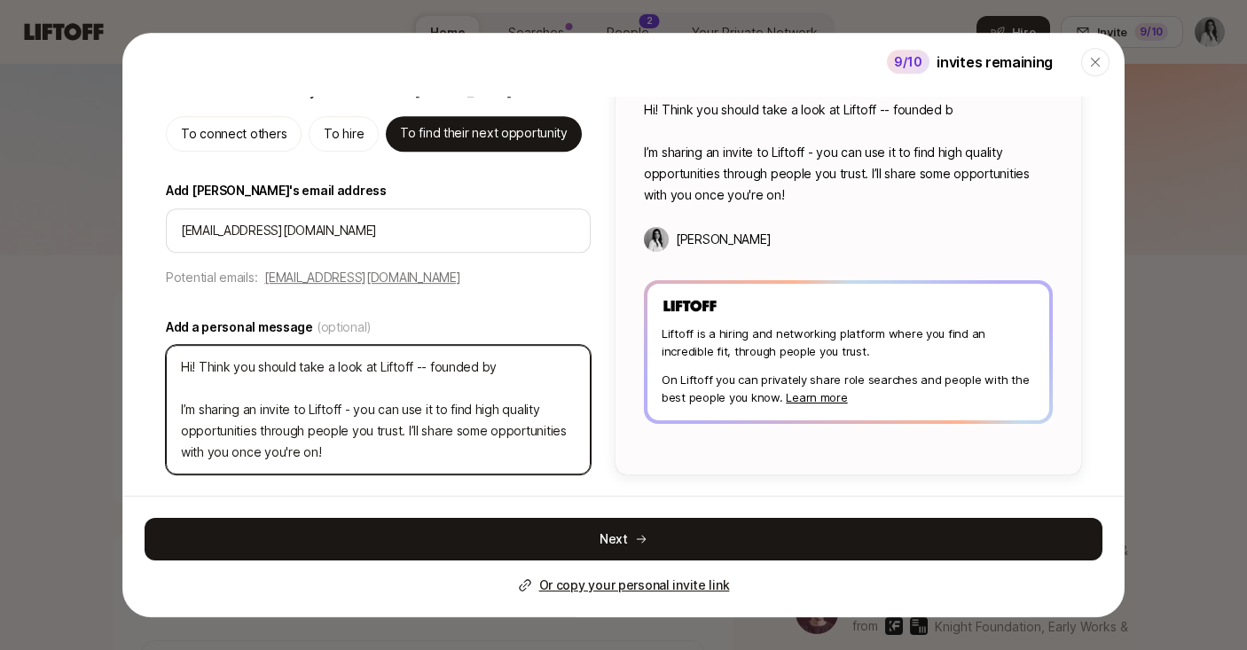
type textarea "x"
type textarea "Hi! Think you should take a look at Liftoff -- founded by a I’m sharing an invi…"
type textarea "x"
type textarea "Hi! Think you should take a look at Liftoff -- founded by an I’m sharing an inv…"
type textarea "x"
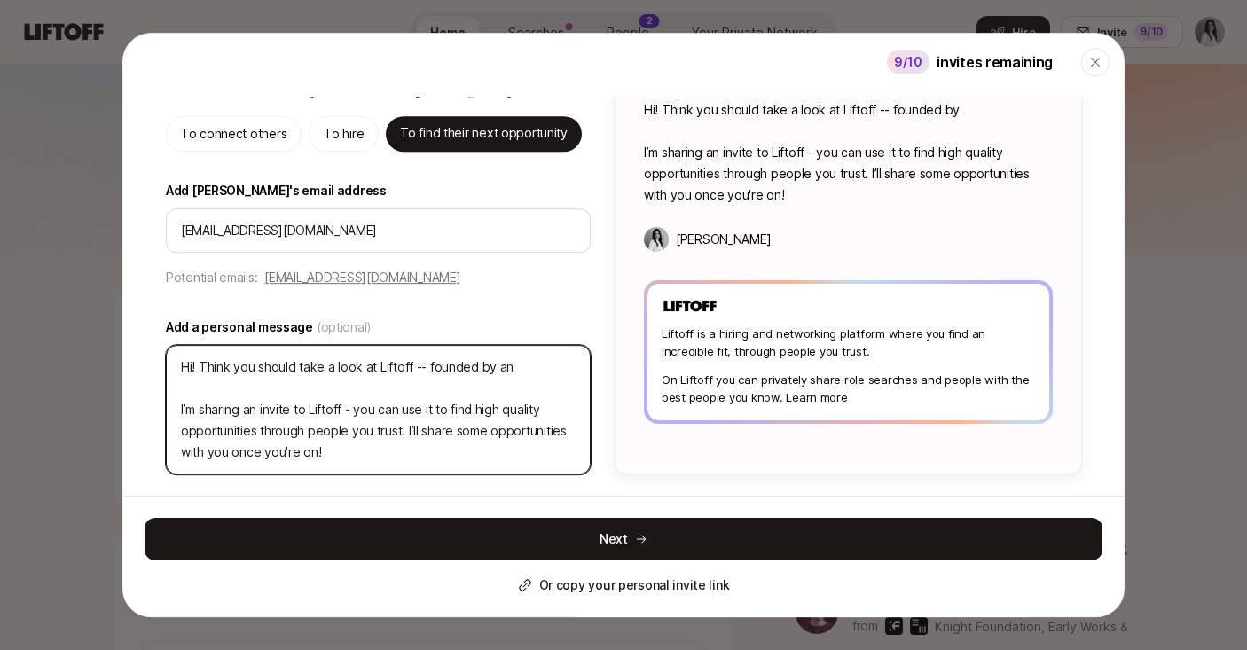
type textarea "Hi! Think you should take a look at Liftoff -- founded by an I’m sharing an inv…"
type textarea "x"
type textarea "Hi! Think you should take a look at Liftoff -- founded by an a I’m sharing an i…"
type textarea "x"
type textarea "Hi! Think you should take a look at Liftoff -- founded by an am I’m sharing an …"
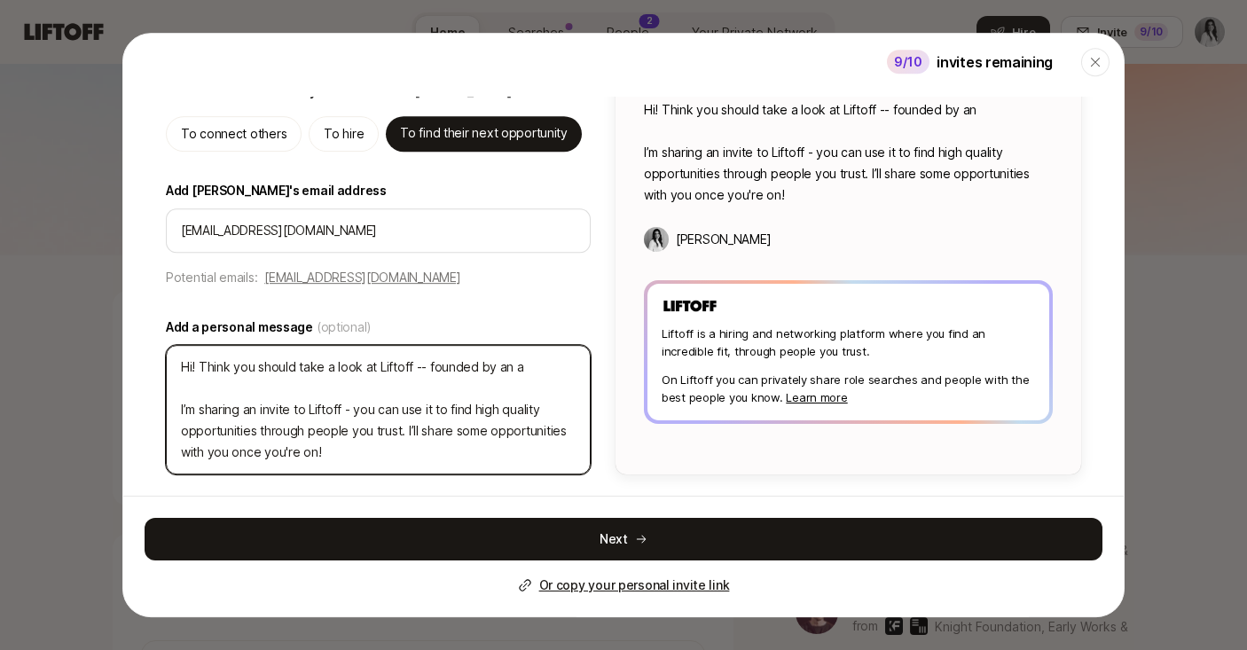
type textarea "x"
type textarea "Hi! Think you should take a look at Liftoff -- founded by an ama I’m sharing an…"
type textarea "x"
type textarea "Hi! Think you should take a look at Liftoff -- founded by an amaz I’m sharing a…"
type textarea "x"
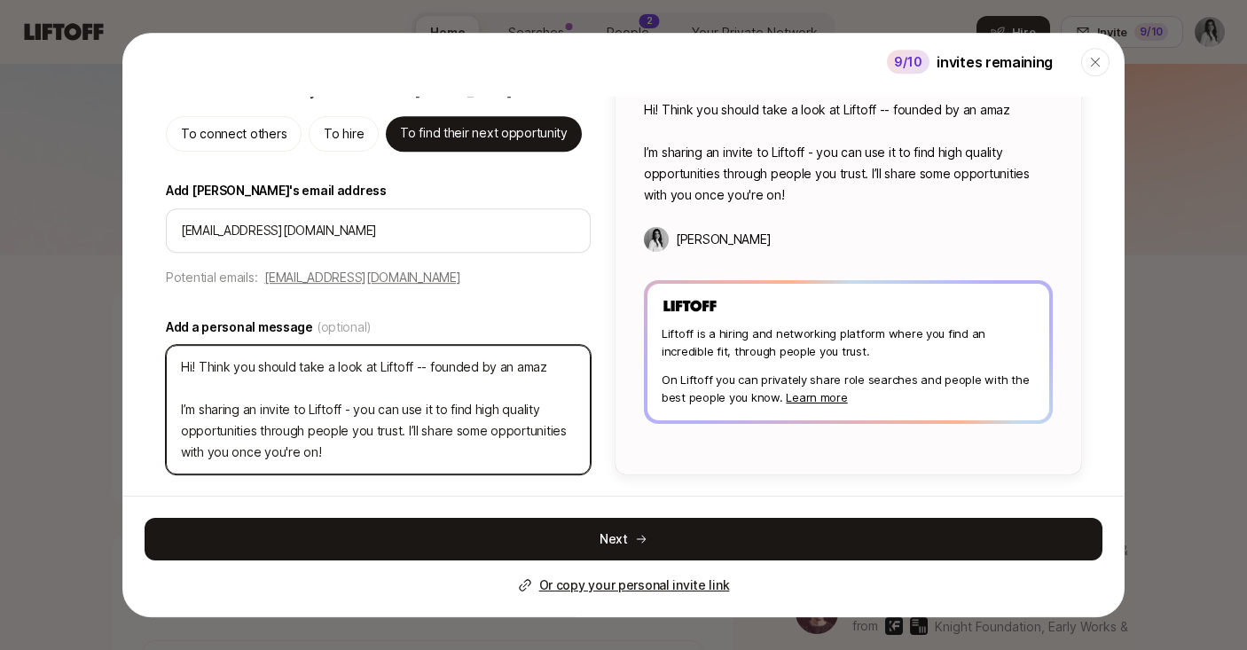
type textarea "Hi! Think you should take a look at Liftoff -- founded by an amazi I’m sharing …"
type textarea "x"
type textarea "Hi! Think you should take a look at Liftoff -- founded by an [PERSON_NAME] I’m …"
type textarea "x"
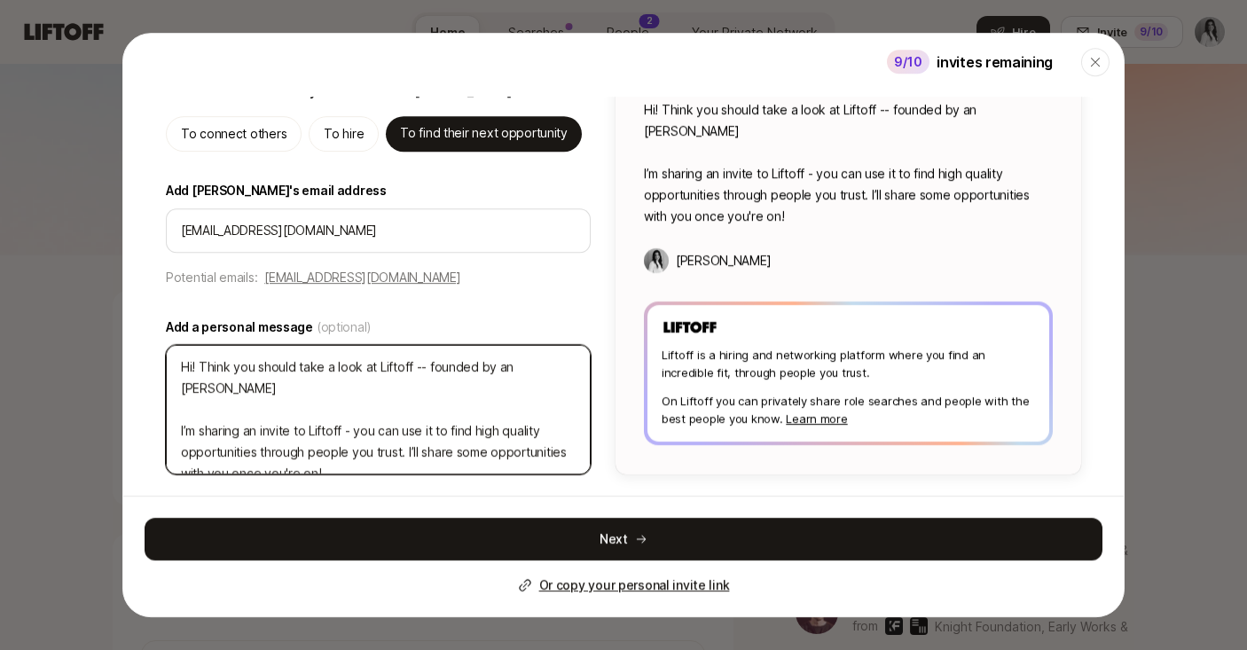
type textarea "Hi! Think you should take a look at Liftoff -- founded by an amazing I’m sharin…"
type textarea "x"
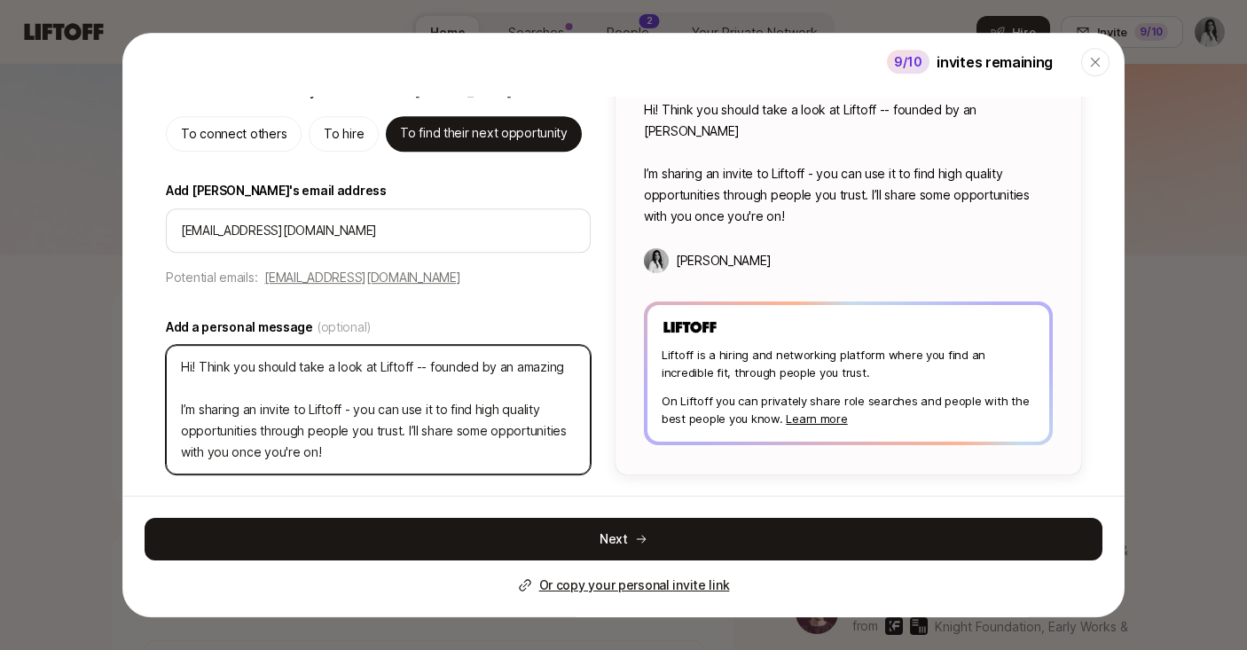
type textarea "Hi! Think you should take a look at Liftoff -- founded by an amazing I’m sharin…"
type textarea "x"
type textarea "Hi! Think you should take a look at Liftoff -- founded by an amazing w I’m shar…"
type textarea "x"
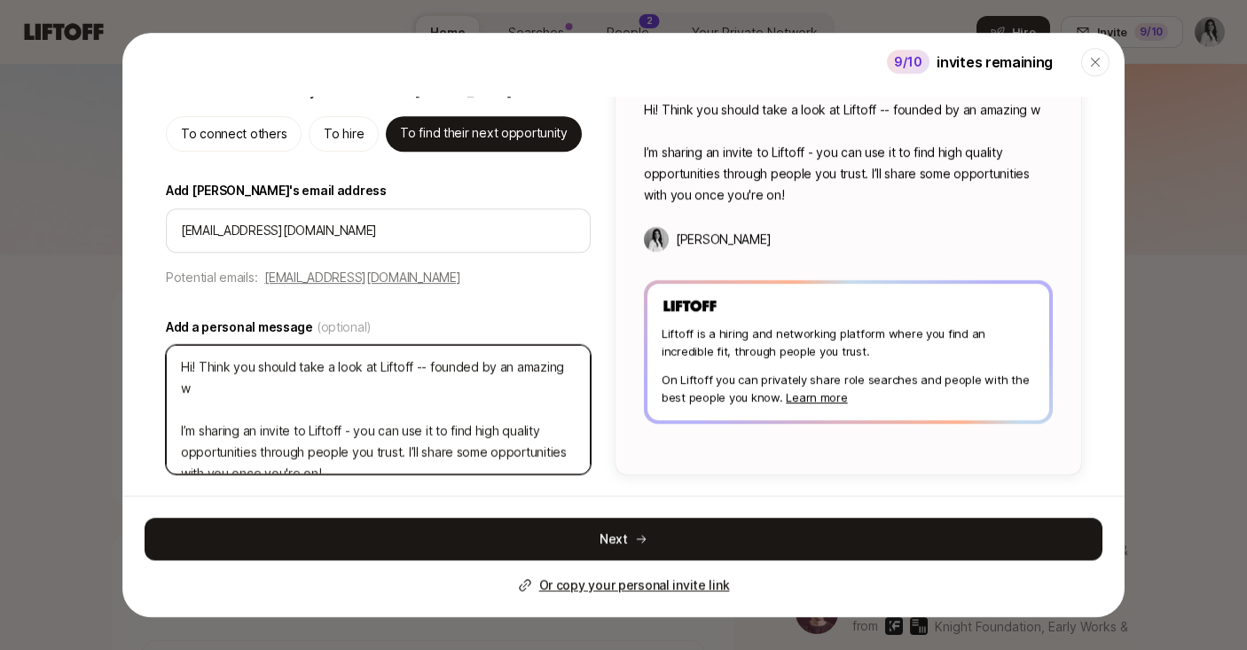
type textarea "Hi! Think you should take a look at Liftoff -- founded by an amazing wo I’m sha…"
type textarea "x"
type textarea "Hi! Think you should take a look at Liftoff -- founded by an amazing wom I’m sh…"
type textarea "x"
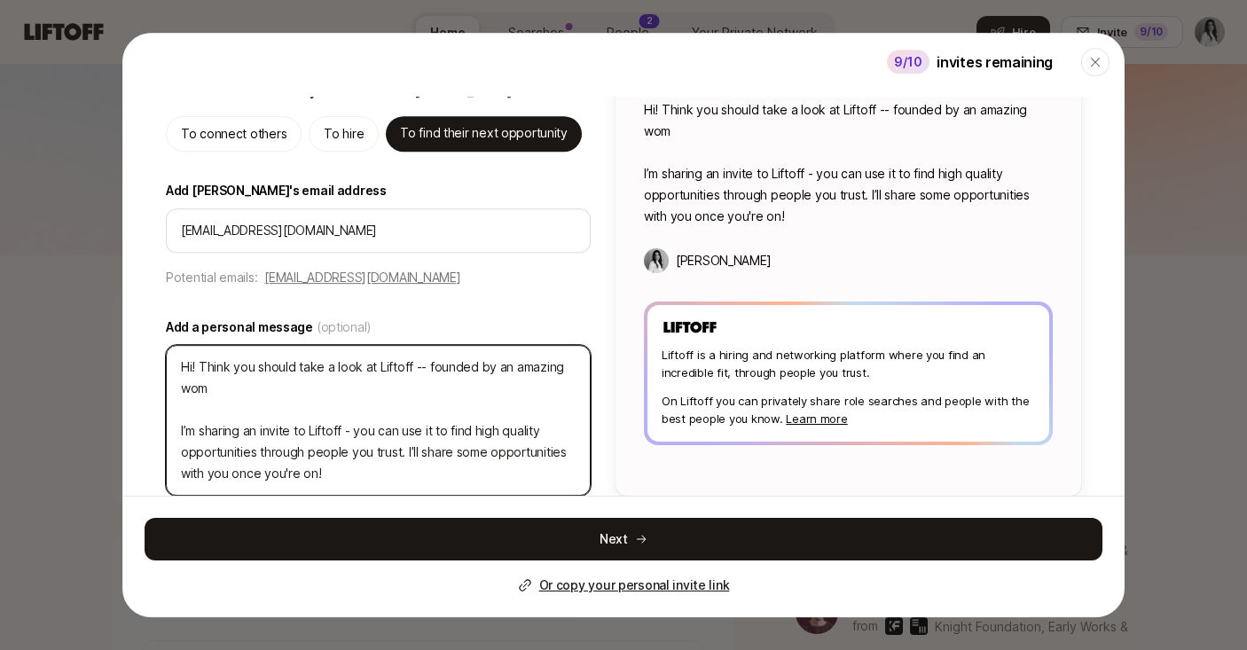
type textarea "Hi! Think you should take a look at Liftoff -- founded by an amazing wome I’m s…"
type textarea "x"
type textarea "Hi! Think you should take a look at Liftoff -- founded by an amazing women I’m …"
type textarea "x"
type textarea "Hi! Think you should take a look at Liftoff -- founded by an amazing women I’m …"
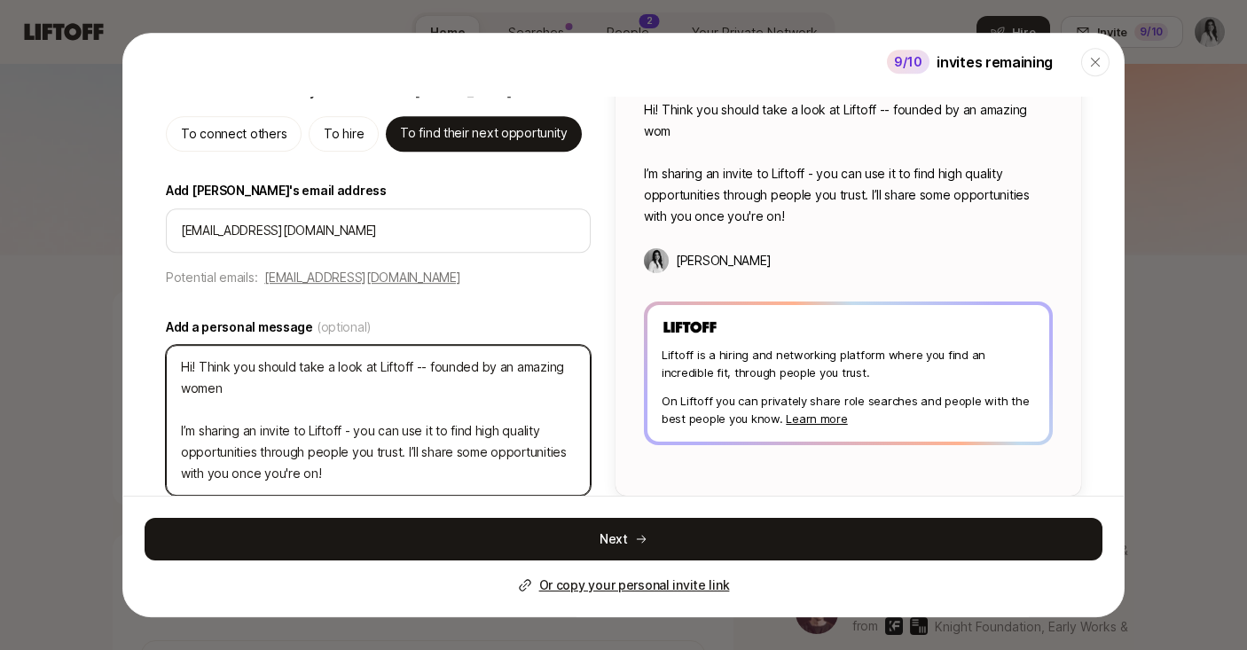
type textarea "x"
type textarea "Hi! Think you should take a look at Liftoff -- founded by an amazing women f I’…"
type textarea "x"
type textarea "Hi! Think you should take a look at Liftoff -- founded by an amazing women I’m …"
type textarea "x"
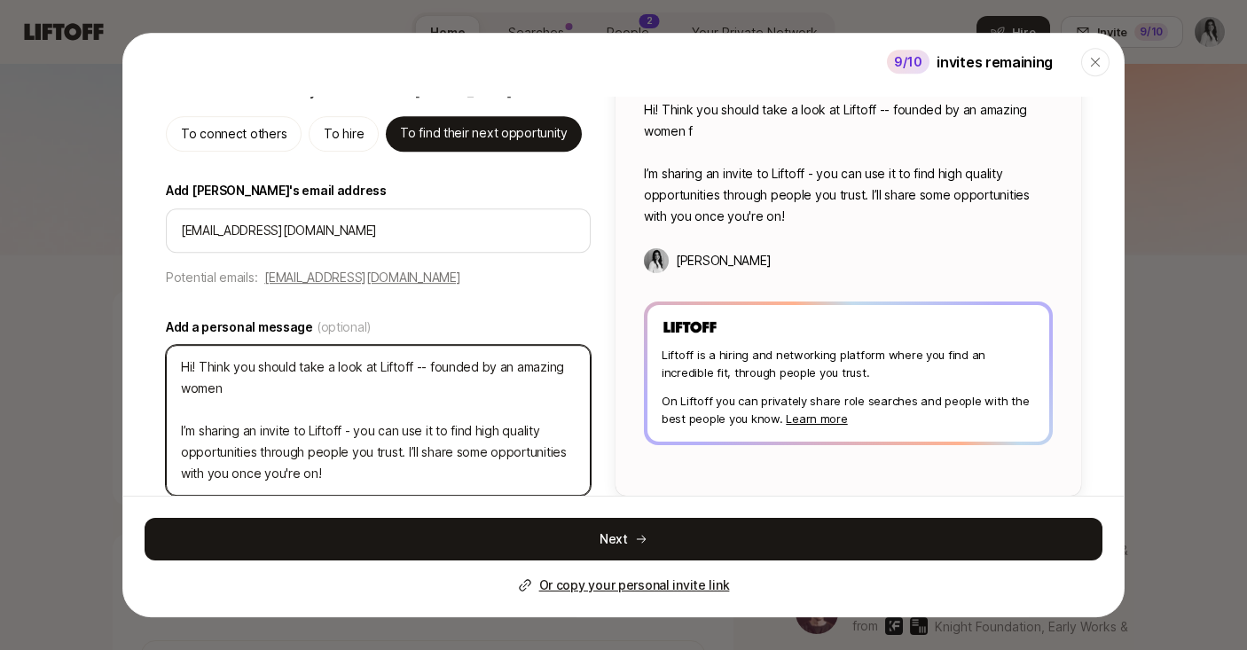
type textarea "Hi! Think you should take a look at Liftoff -- founded by an amazing women I’m …"
type textarea "x"
type textarea "Hi! Think you should take a look at Liftoff -- founded by an amazing wome I’m s…"
type textarea "x"
type textarea "Hi! Think you should take a look at Liftoff -- founded by an amazing wom I’m sh…"
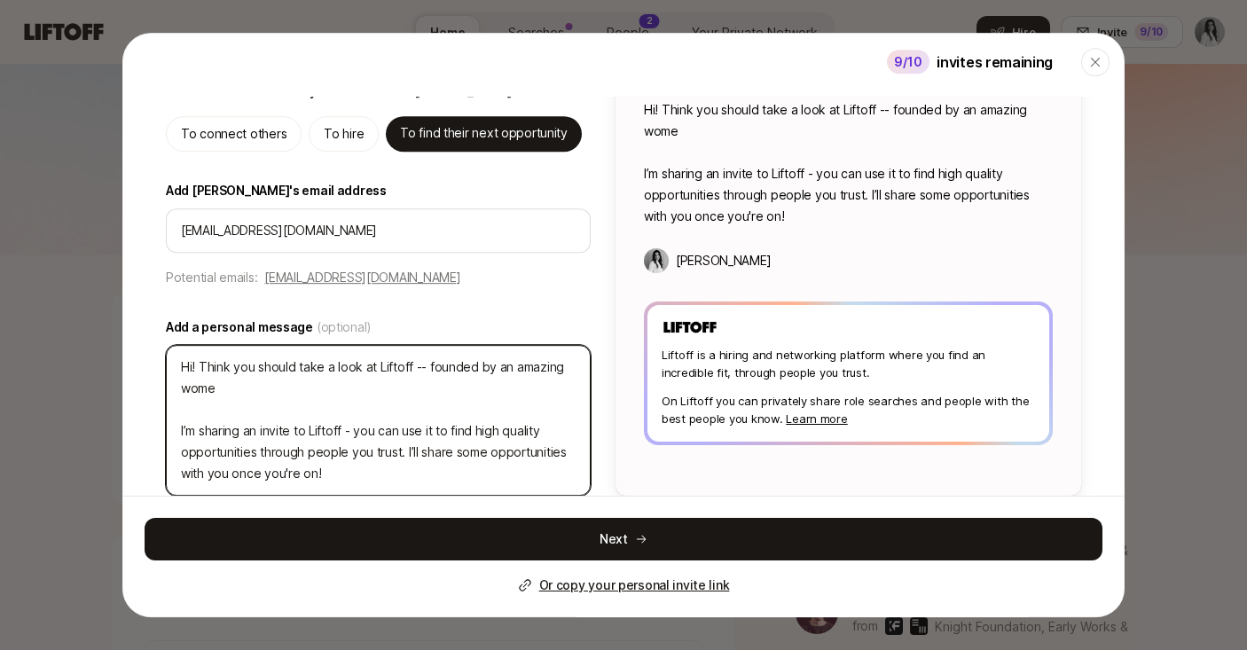
type textarea "x"
type textarea "Hi! Think you should take a look at Liftoff -- founded by an amazing woma I’m s…"
type textarea "x"
type textarea "Hi! Think you should take a look at Liftoff -- founded by an amazing woman I’m …"
type textarea "x"
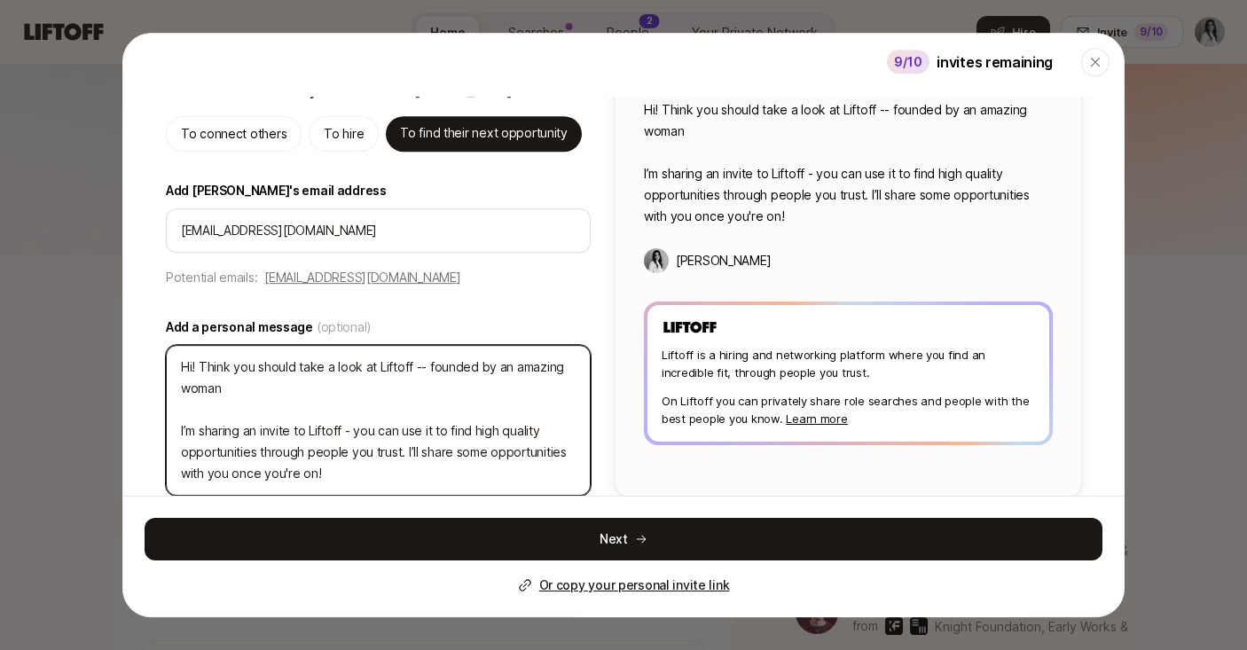
type textarea "Hi! Think you should take a look at Liftoff -- founded by an amazing woman I’m …"
type textarea "x"
type textarea "Hi! Think you should take a look at Liftoff -- founded by an amazing woman f I’…"
type textarea "x"
type textarea "Hi! Think you should take a look at Liftoff -- founded by an amazing woman fo I…"
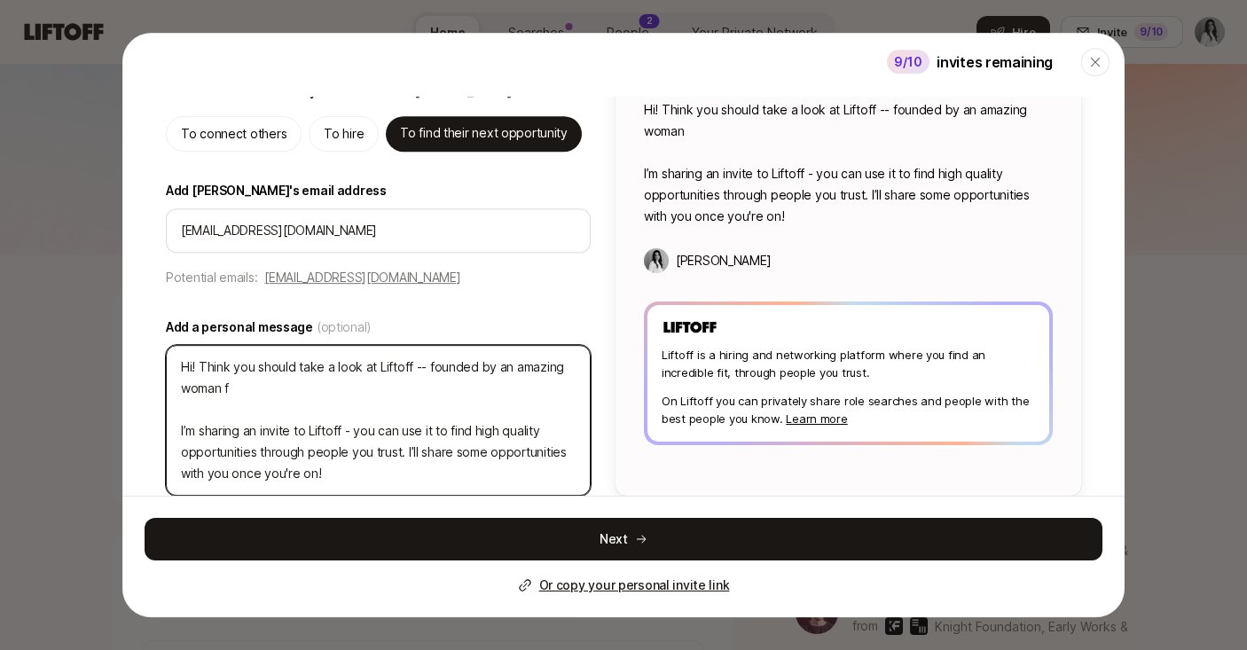
type textarea "x"
type textarea "Hi! Think you should take a look at Liftoff -- founded by an amazing woman fou …"
type textarea "x"
type textarea "Hi! Think you should take a look at Liftoff -- founded by an amazing woman foun…"
type textarea "x"
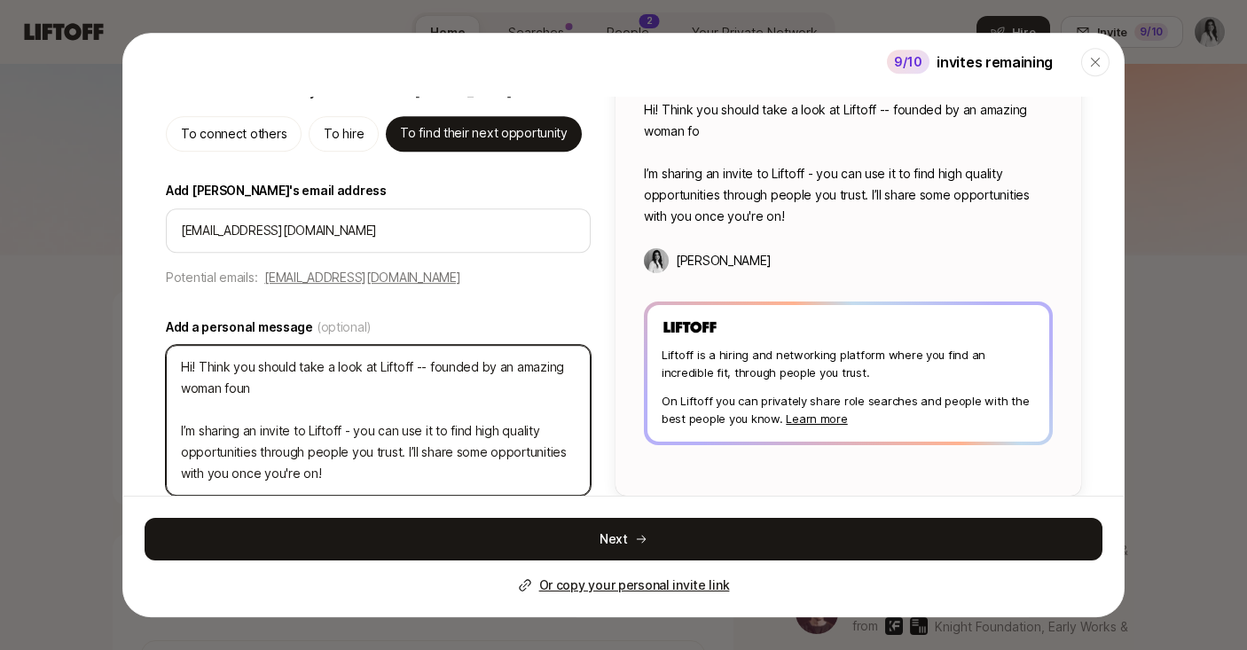
type textarea "Hi! Think you should take a look at Liftoff -- founded by an amazing woman foun…"
type textarea "x"
type textarea "Hi! Think you should take a look at Liftoff -- founded by an amazing woman foun…"
type textarea "x"
type textarea "Hi! Think you should take a look at Liftoff -- founded by an amazing woman foun…"
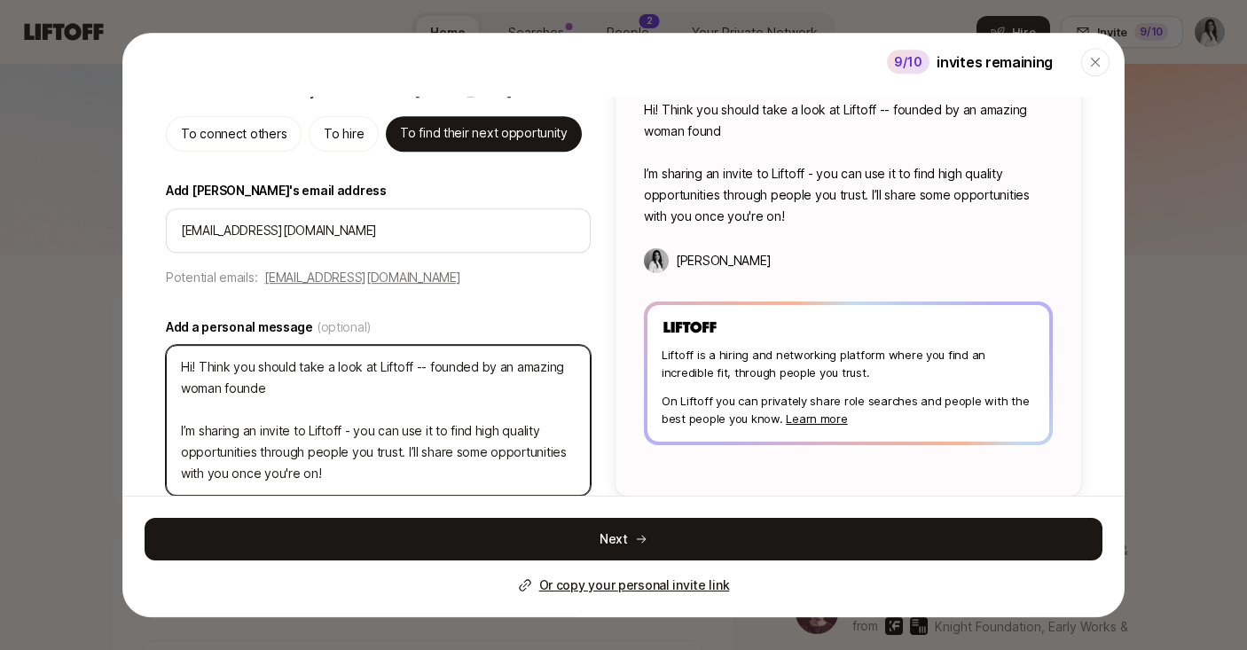
type textarea "x"
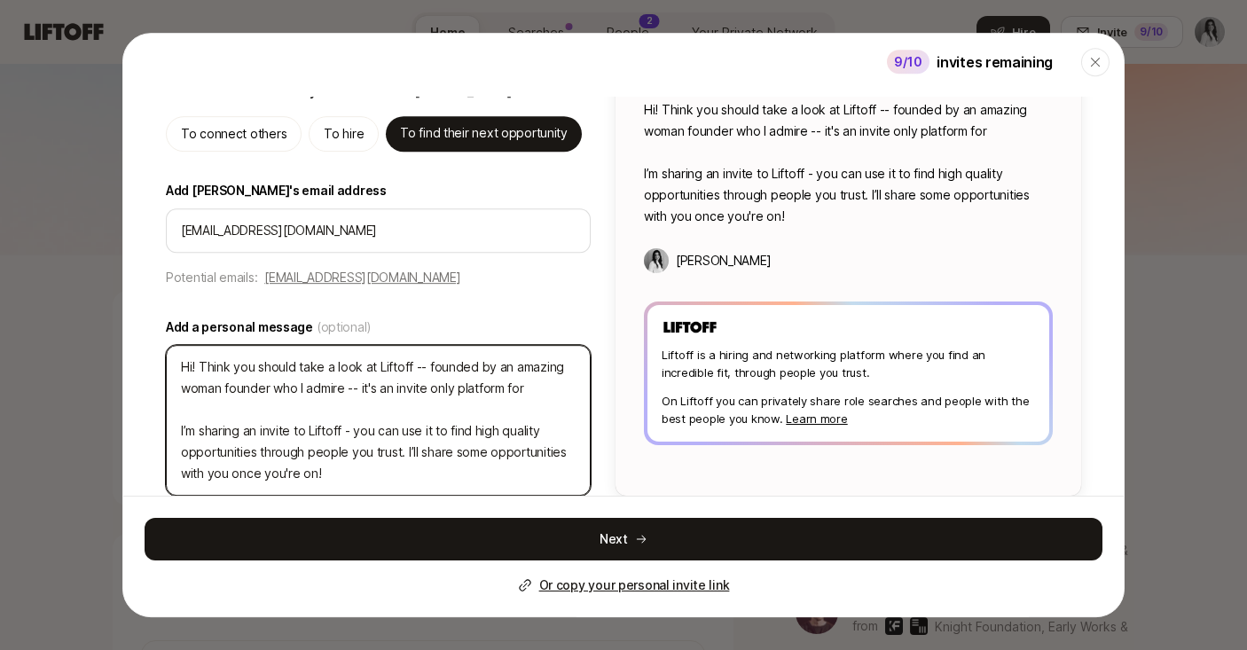
click at [434, 388] on textarea "Hi! Think you should take a look at Liftoff -- founded by an amazing woman foun…" at bounding box center [378, 420] width 425 height 151
click at [536, 384] on textarea "Hi! Think you should take a look at Liftoff -- founded by an amazing woman foun…" at bounding box center [378, 420] width 425 height 151
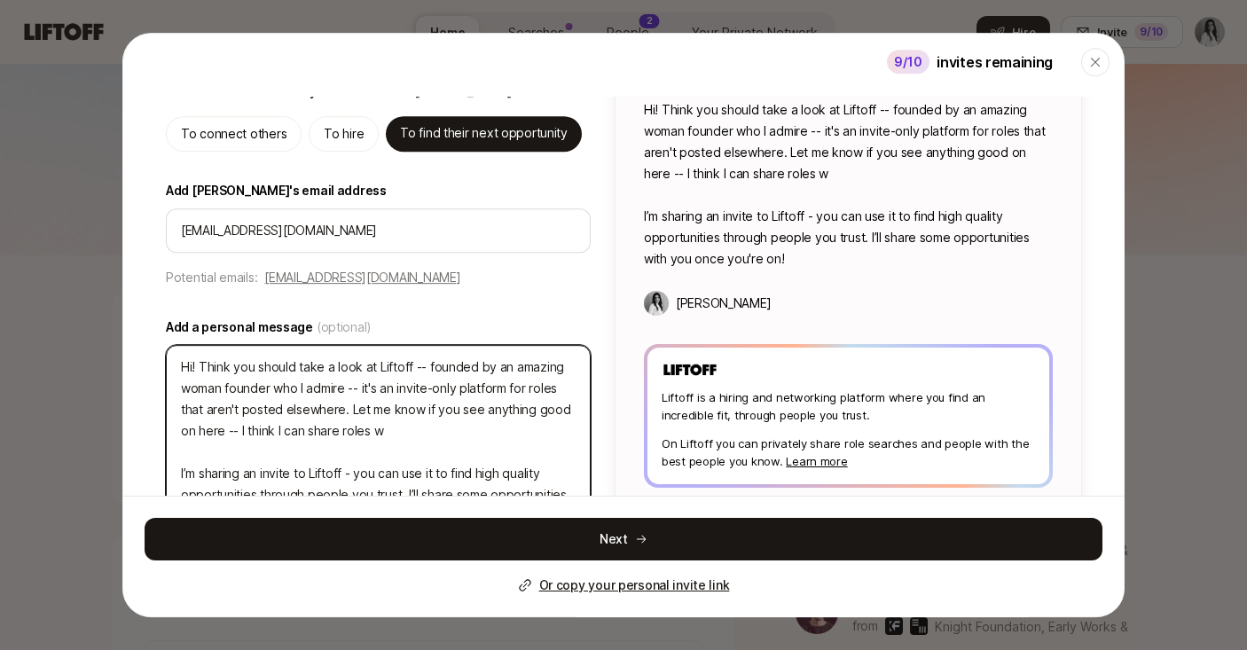
drag, startPoint x: 348, startPoint y: 411, endPoint x: 412, endPoint y: 430, distance: 66.8
click at [412, 430] on textarea "Hi! Think you should take a look at Liftoff -- founded by an amazing woman foun…" at bounding box center [378, 441] width 425 height 193
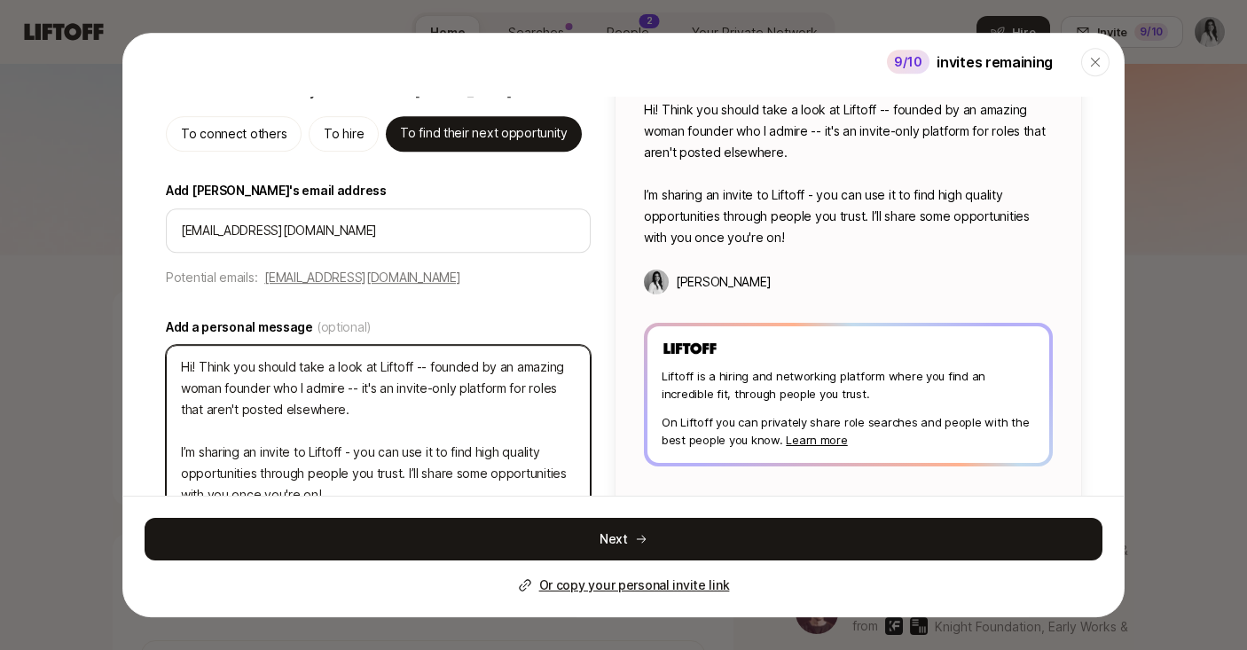
click at [351, 467] on textarea "Hi! Think you should take a look at Liftoff -- founded by an amazing woman foun…" at bounding box center [378, 431] width 425 height 172
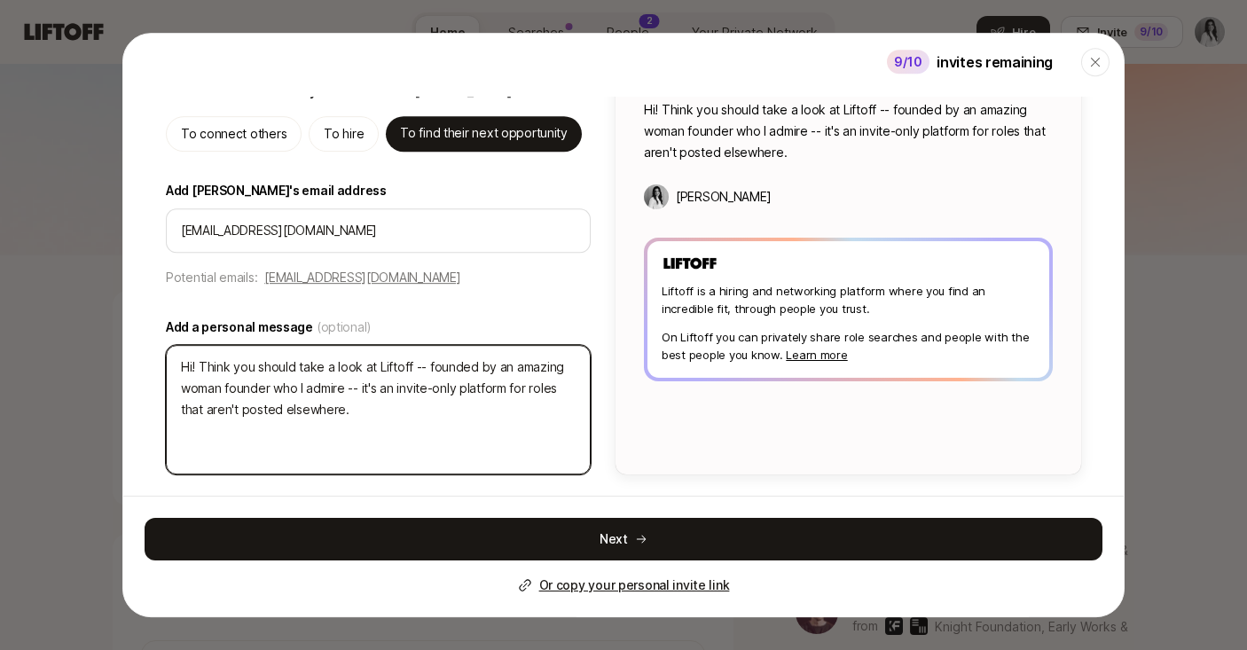
click at [200, 365] on textarea "Hi! Think you should take a look at Liftoff -- founded by an amazing woman foun…" at bounding box center [378, 410] width 425 height 130
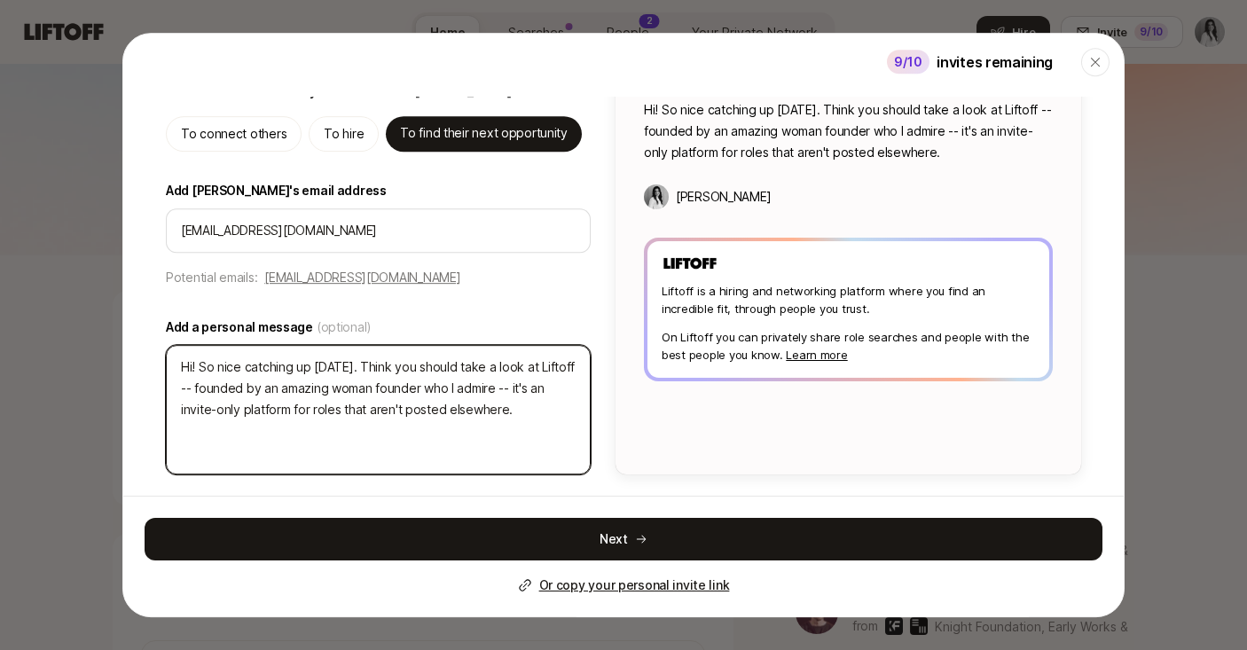
scroll to position [83, 0]
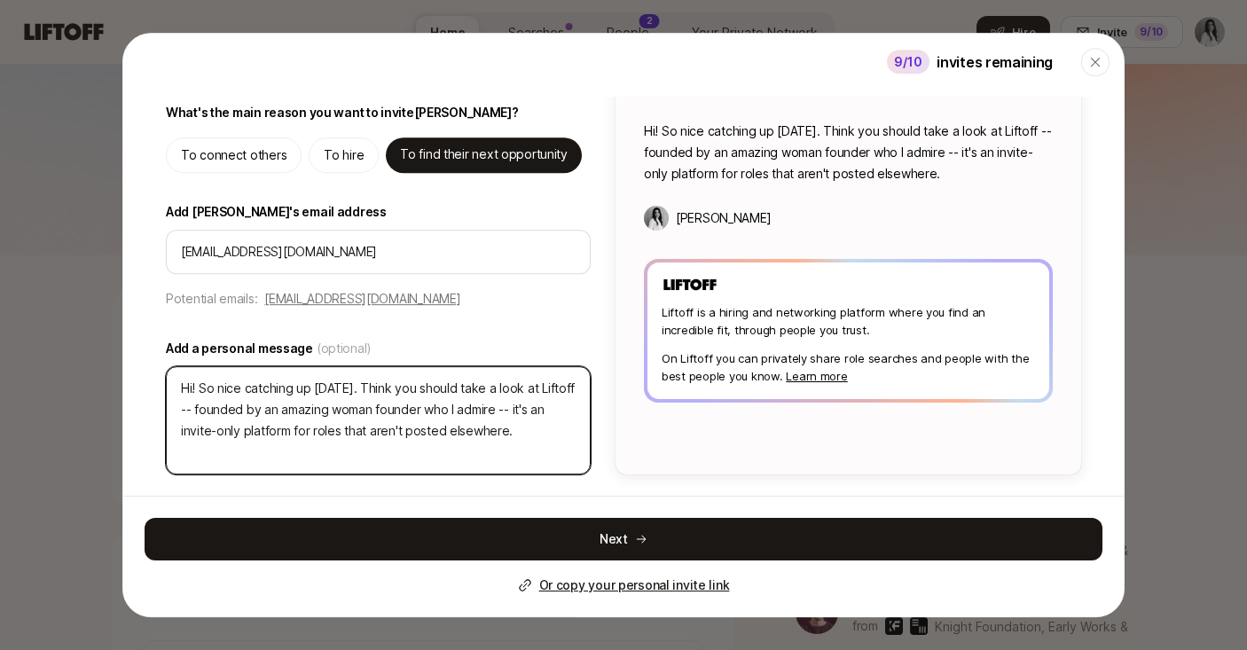
click at [413, 412] on textarea "Hi! So nice catching up [DATE]. Think you should take a look at Liftoff -- foun…" at bounding box center [378, 420] width 425 height 108
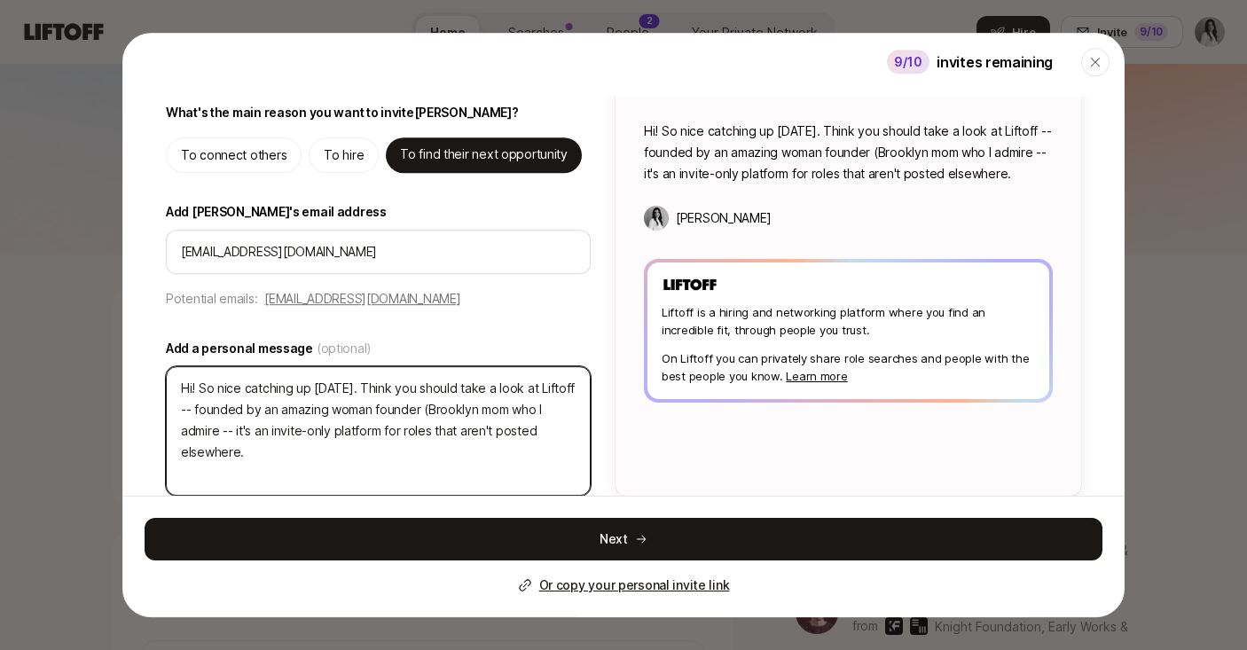
scroll to position [105, 0]
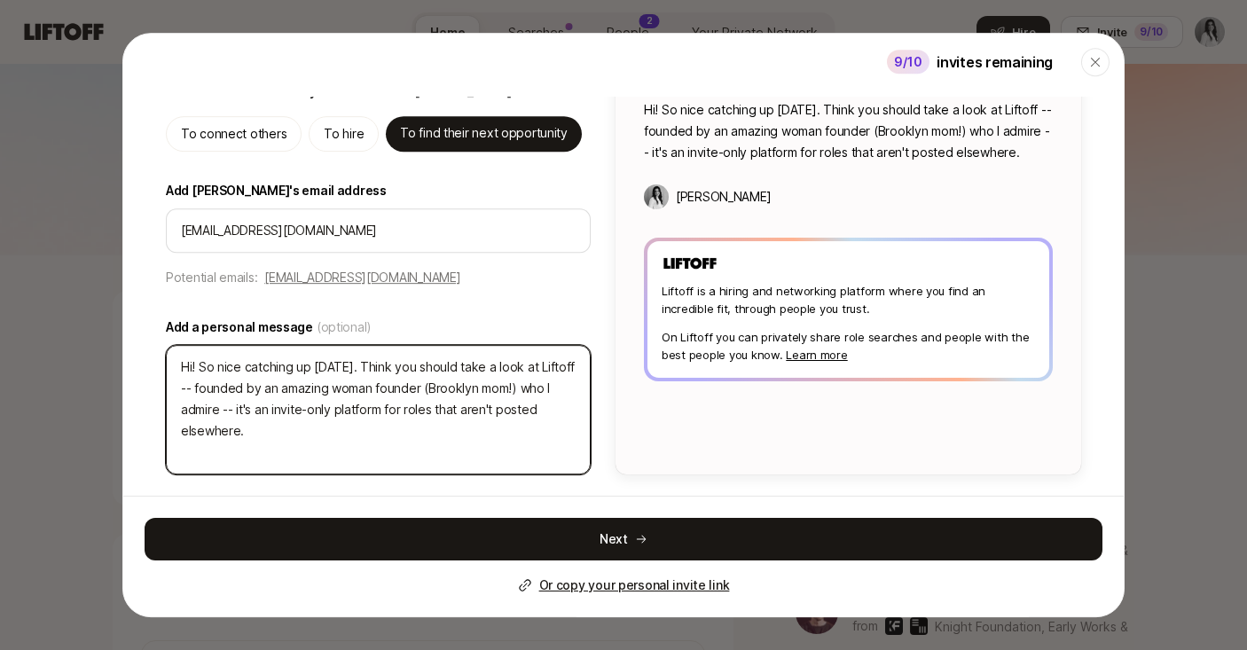
click at [348, 429] on textarea "Hi! So nice catching up [DATE]. Think you should take a look at Liftoff -- foun…" at bounding box center [378, 410] width 425 height 130
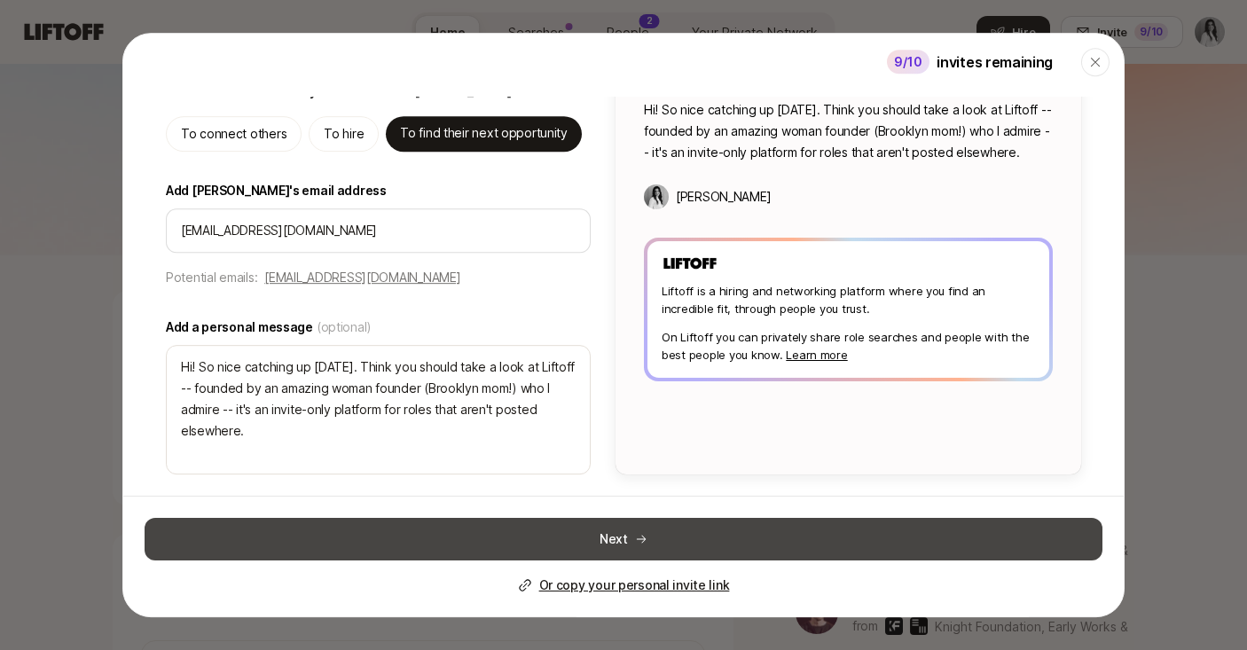
click at [588, 551] on button "Next" at bounding box center [624, 538] width 958 height 43
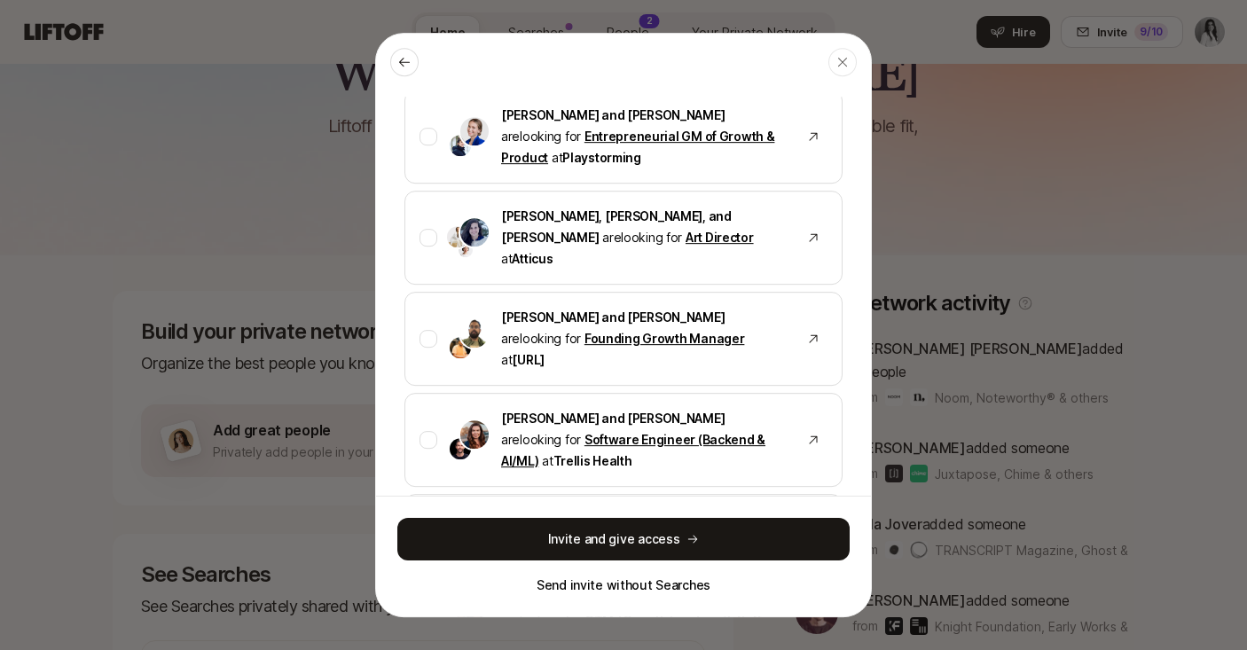
scroll to position [1364, 0]
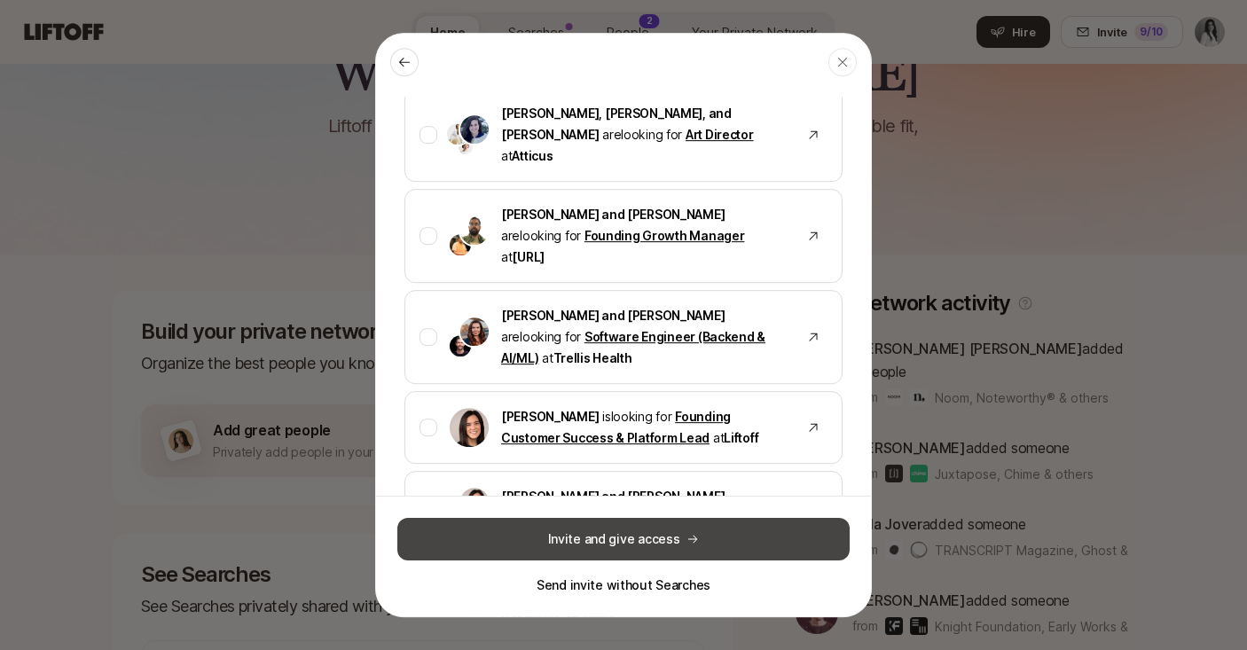
click at [632, 541] on button "Invite and give access" at bounding box center [623, 538] width 452 height 43
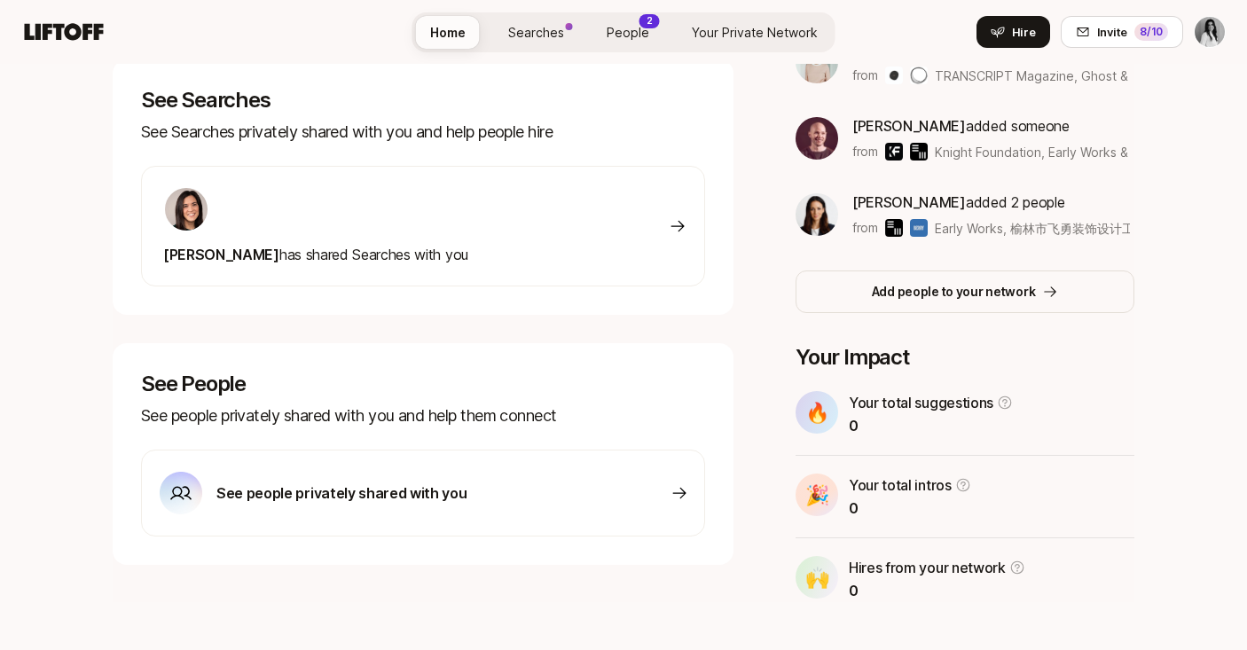
scroll to position [0, 0]
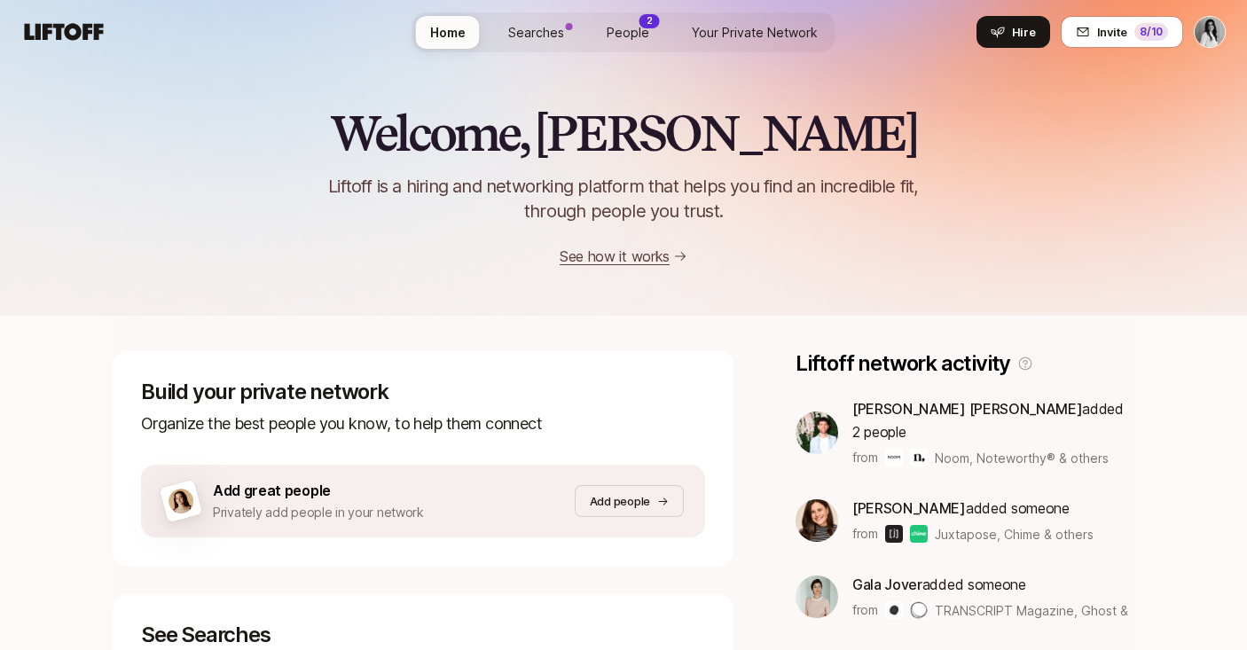
click at [544, 26] on span "Searches" at bounding box center [536, 32] width 56 height 19
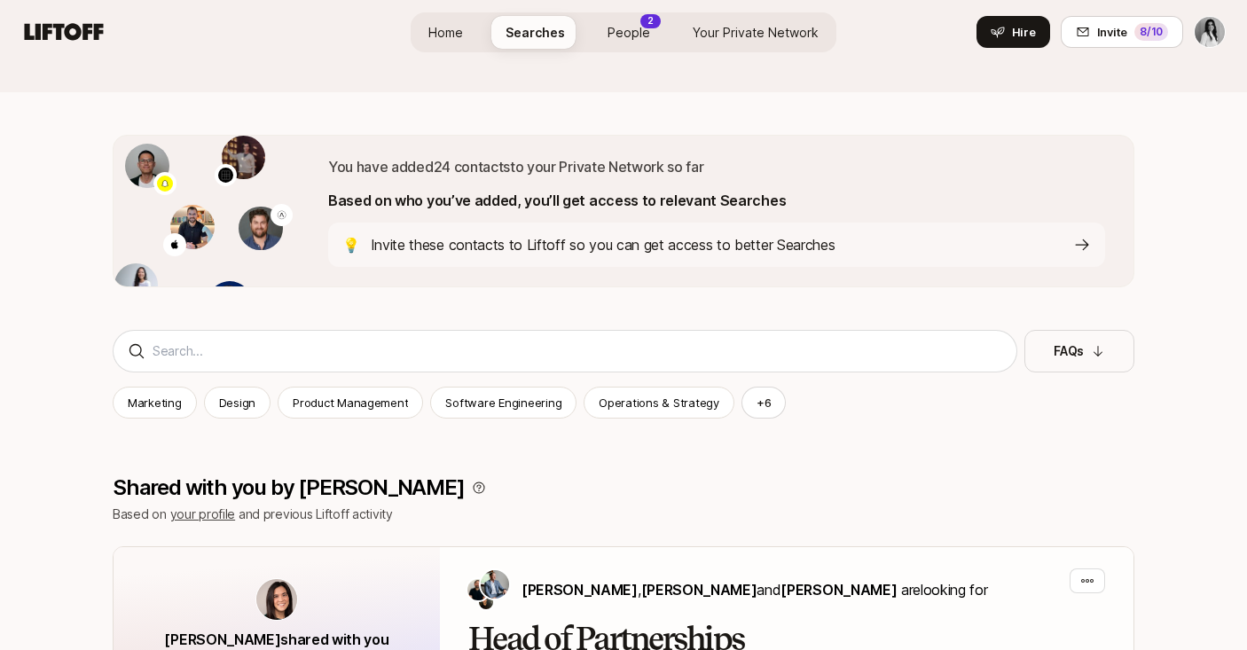
scroll to position [231, 0]
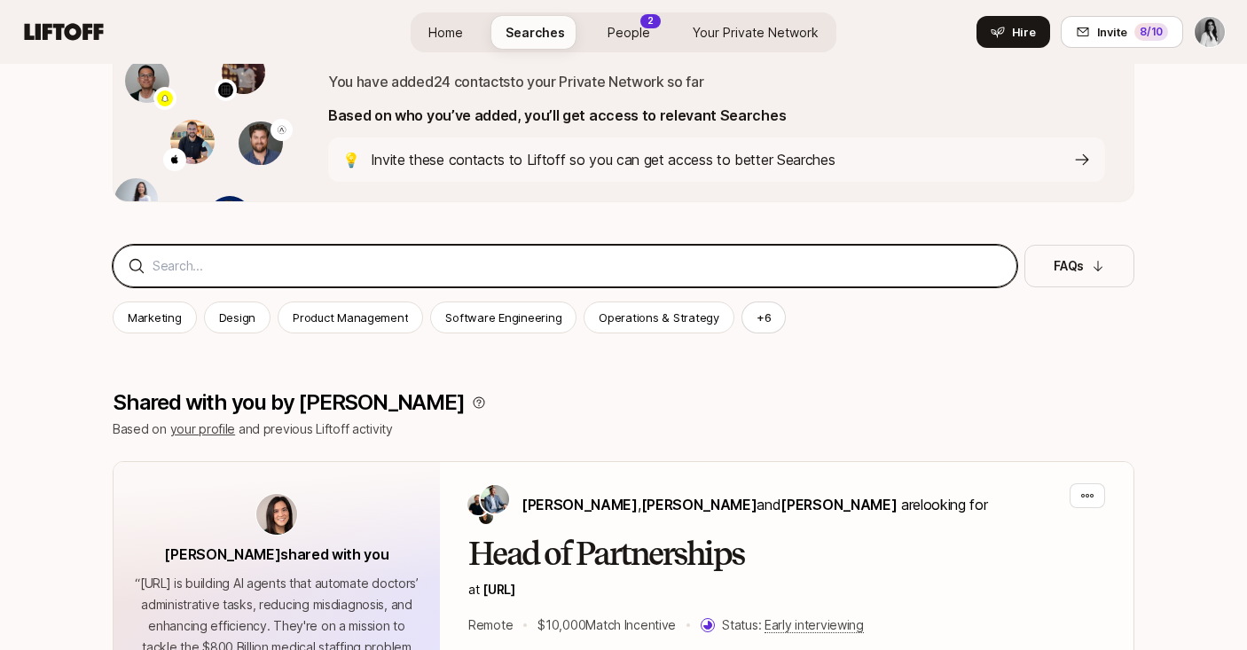
click at [406, 255] on input at bounding box center [578, 265] width 850 height 21
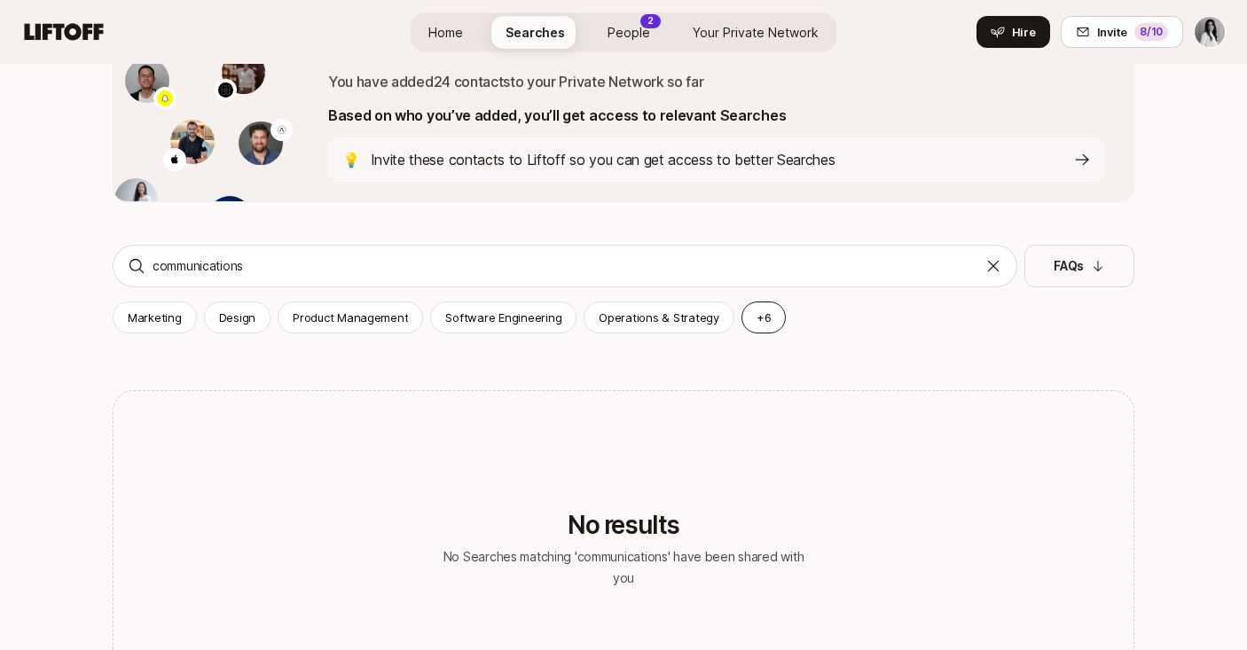
click at [749, 319] on button "+ 6" at bounding box center [764, 318] width 45 height 32
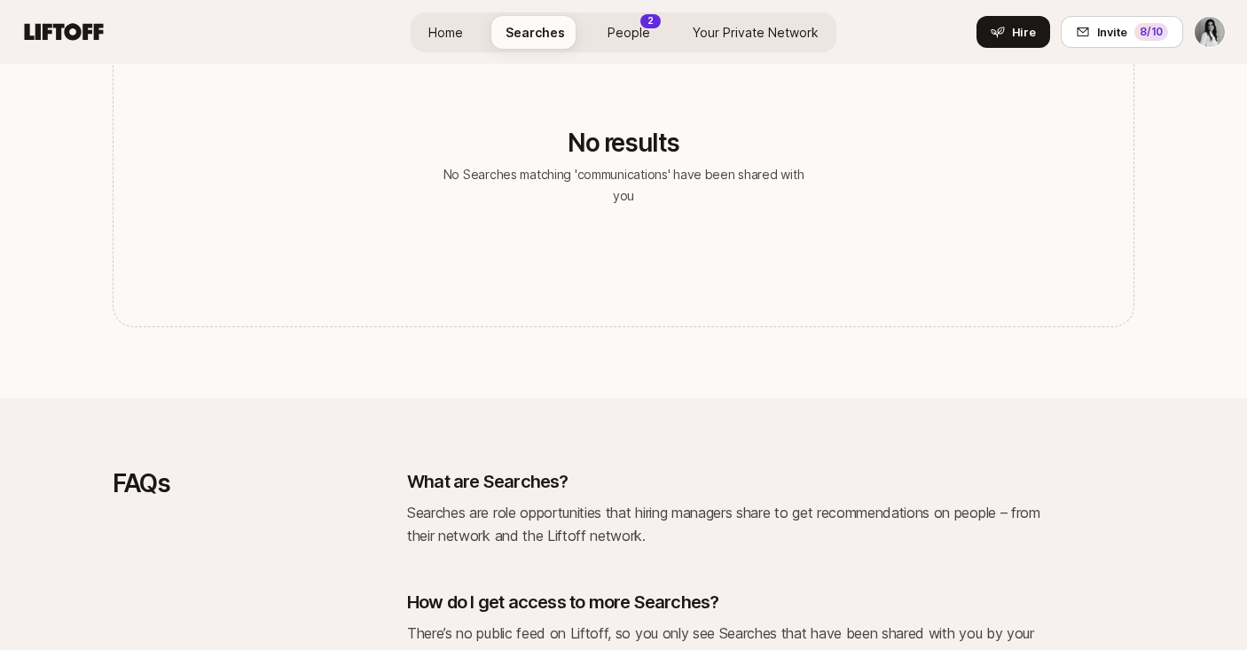
scroll to position [0, 0]
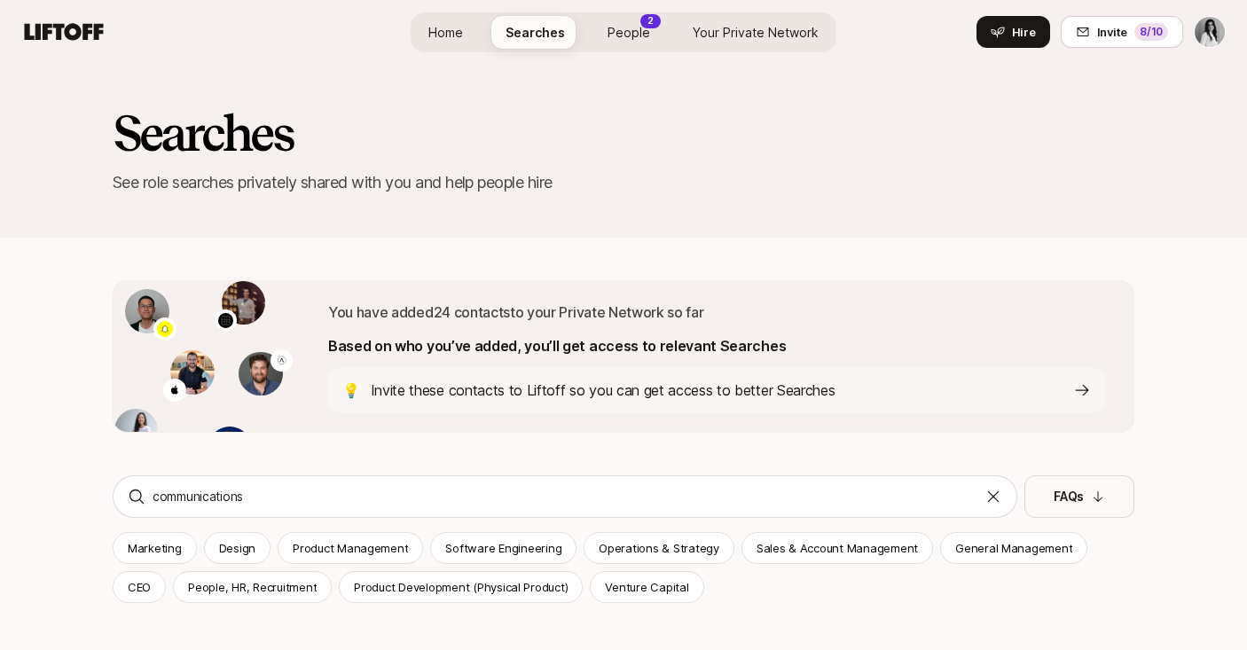
click at [624, 26] on span "People" at bounding box center [629, 32] width 43 height 19
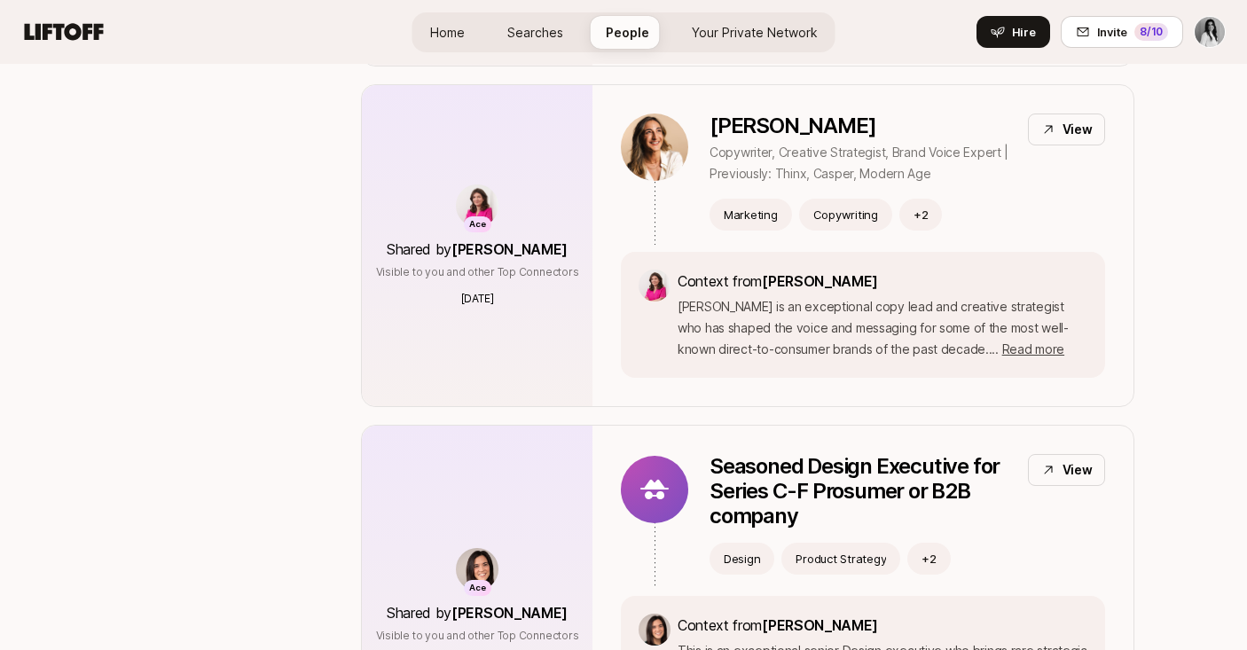
scroll to position [5348, 0]
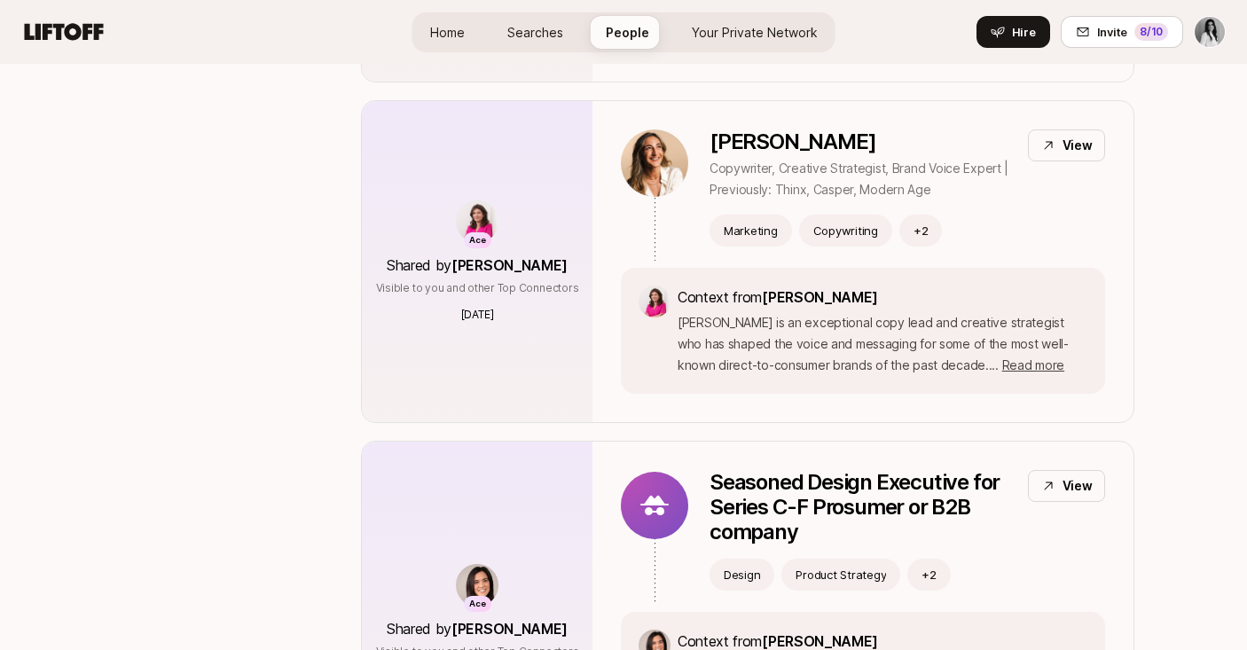
click at [722, 31] on span "Your Private Network" at bounding box center [755, 32] width 126 height 19
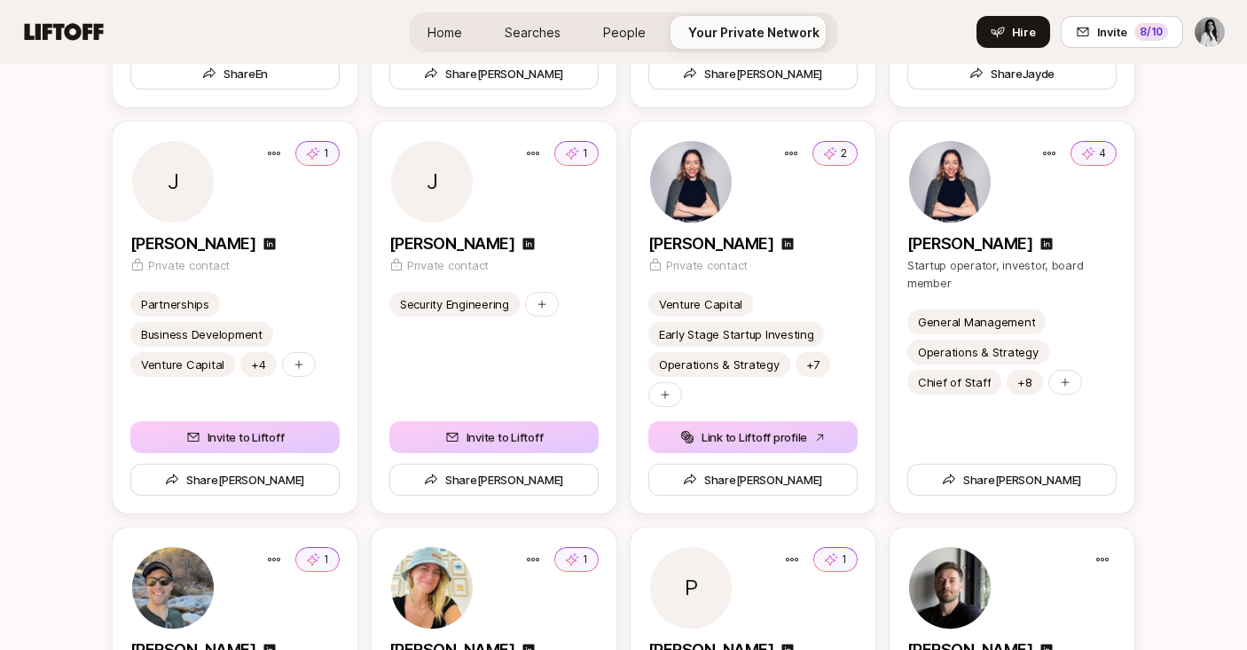
scroll to position [3490, 0]
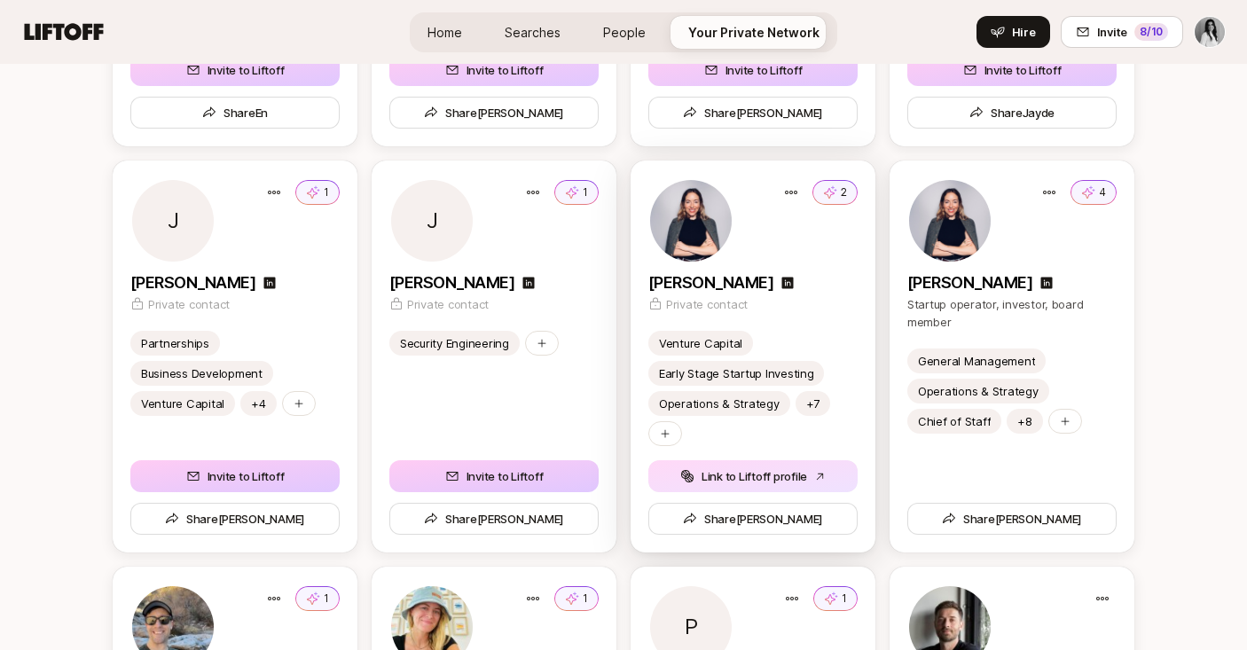
click at [752, 476] on button "Link to Liftoff profile" at bounding box center [752, 476] width 209 height 32
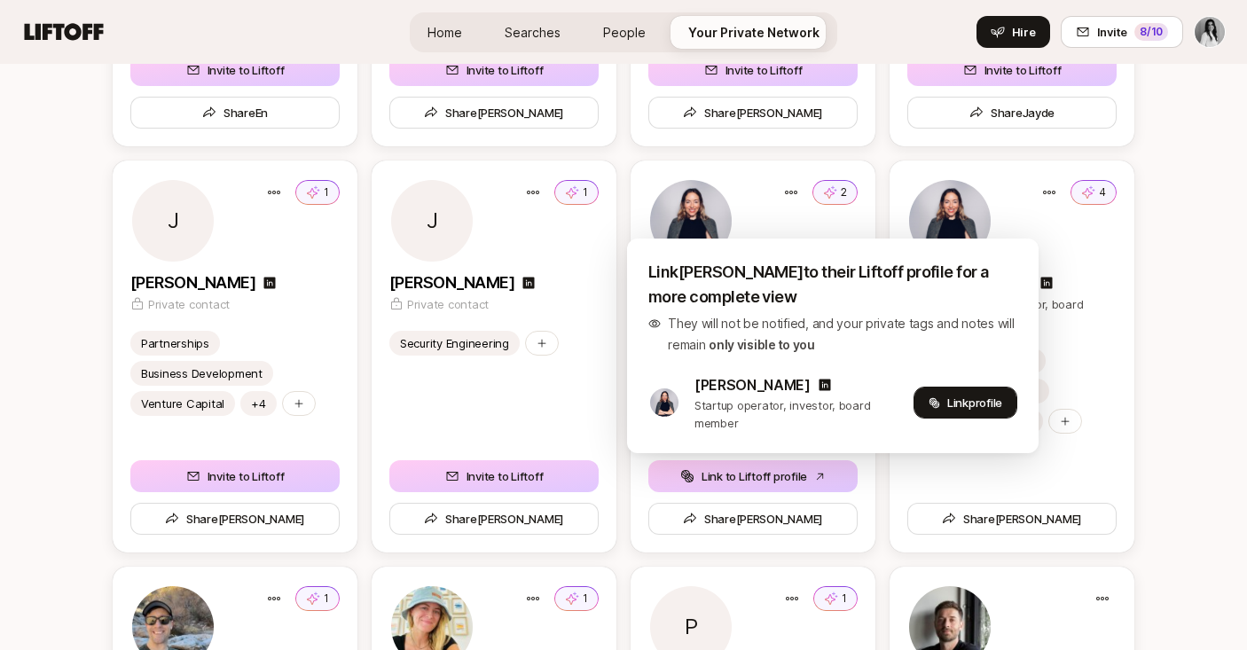
click at [975, 409] on span "Link profile" at bounding box center [974, 403] width 55 height 18
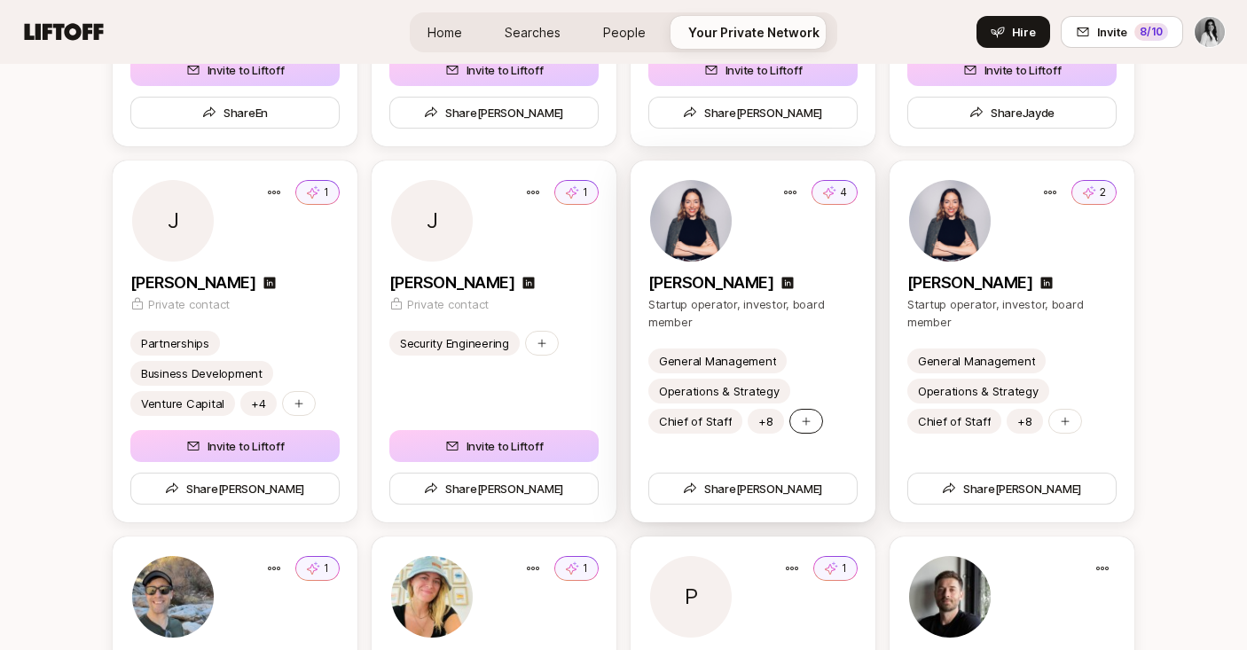
click at [806, 412] on div at bounding box center [806, 421] width 34 height 25
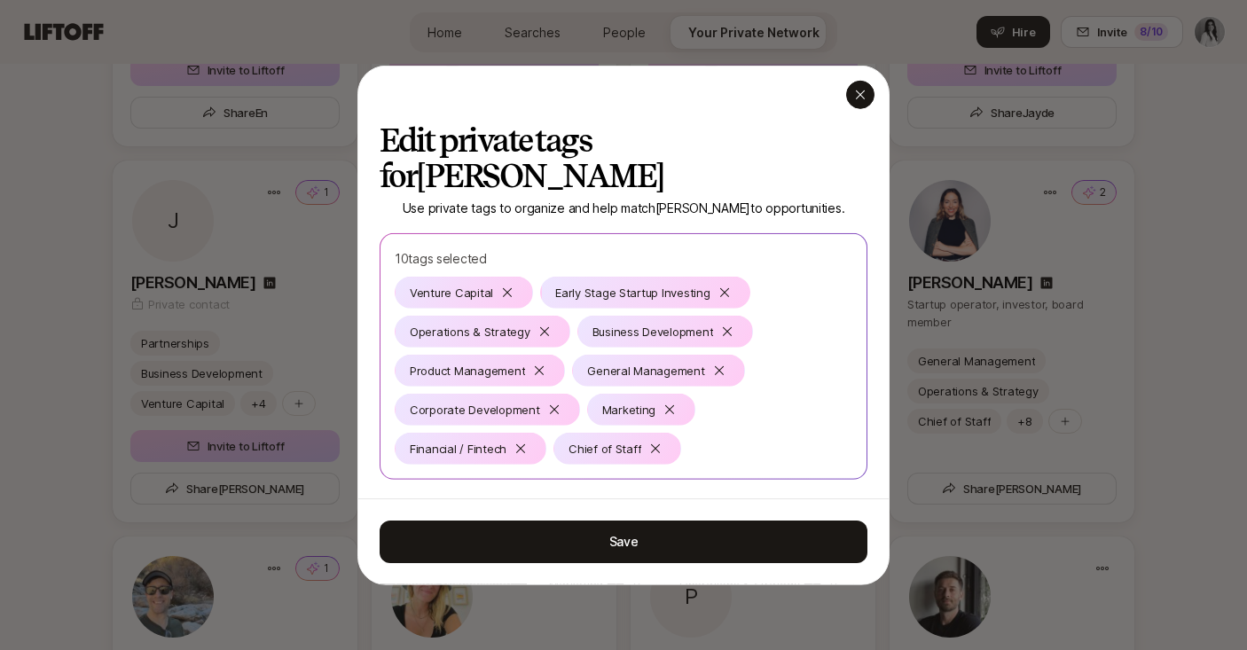
click at [859, 93] on icon "button" at bounding box center [860, 94] width 9 height 9
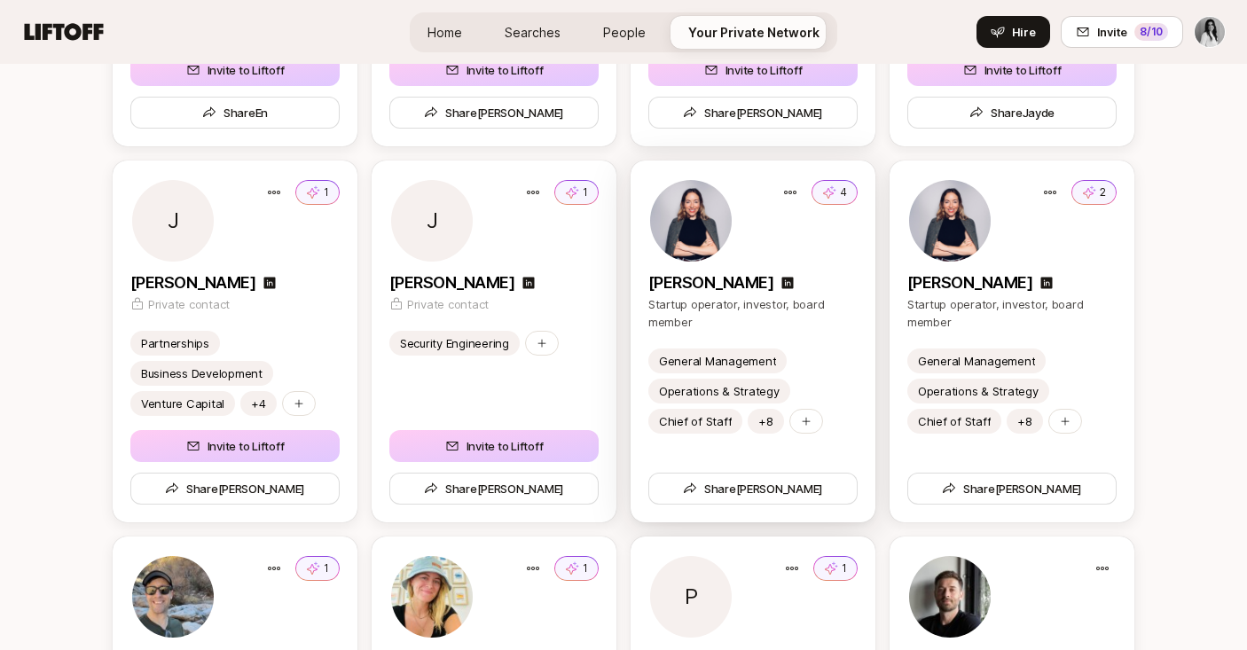
click at [654, 249] on div "4" at bounding box center [752, 220] width 209 height 85
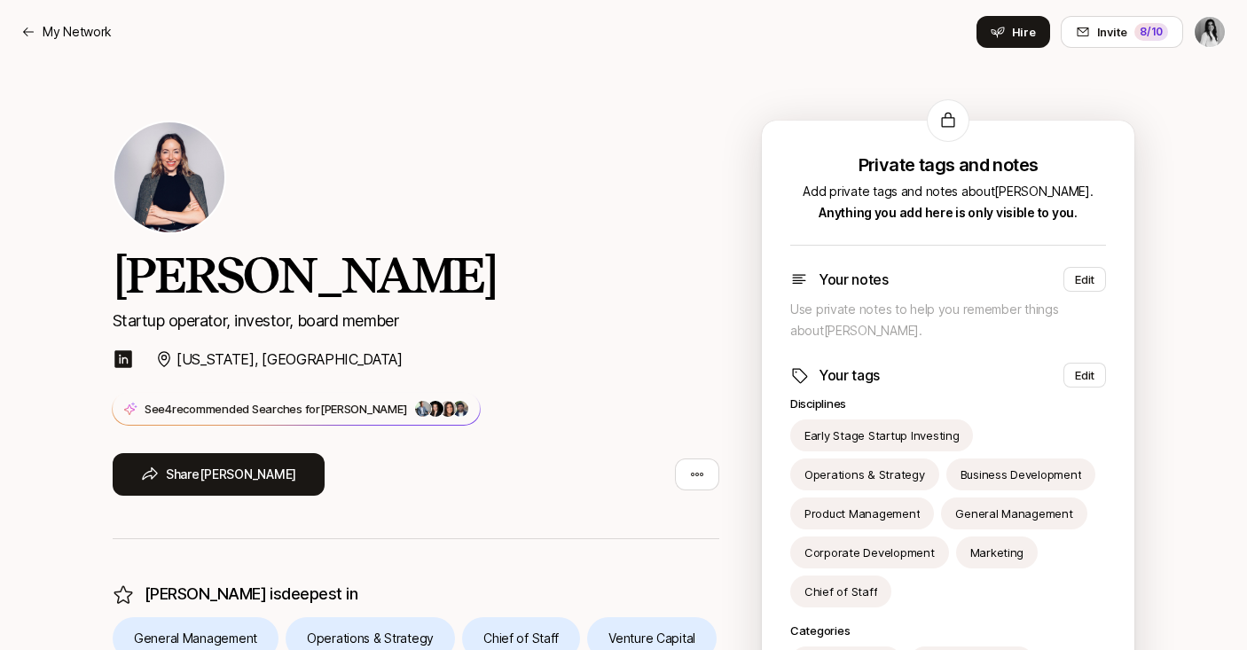
click at [119, 365] on img at bounding box center [123, 359] width 21 height 21
